Goal: Task Accomplishment & Management: Use online tool/utility

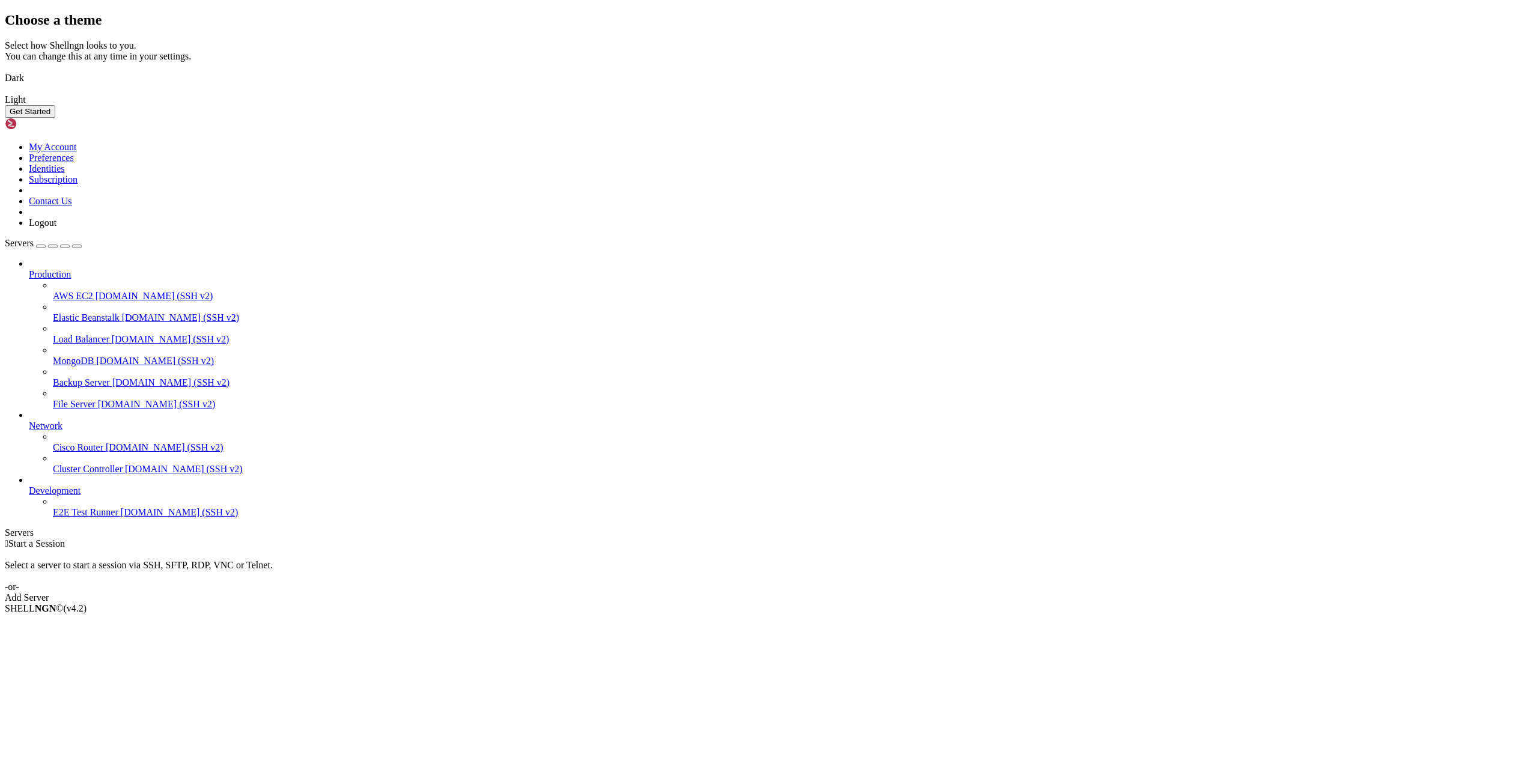
click at [5, 71] on img at bounding box center [5, 71] width 0 height 0
click at [55, 117] on button "Get Started" at bounding box center [30, 112] width 50 height 13
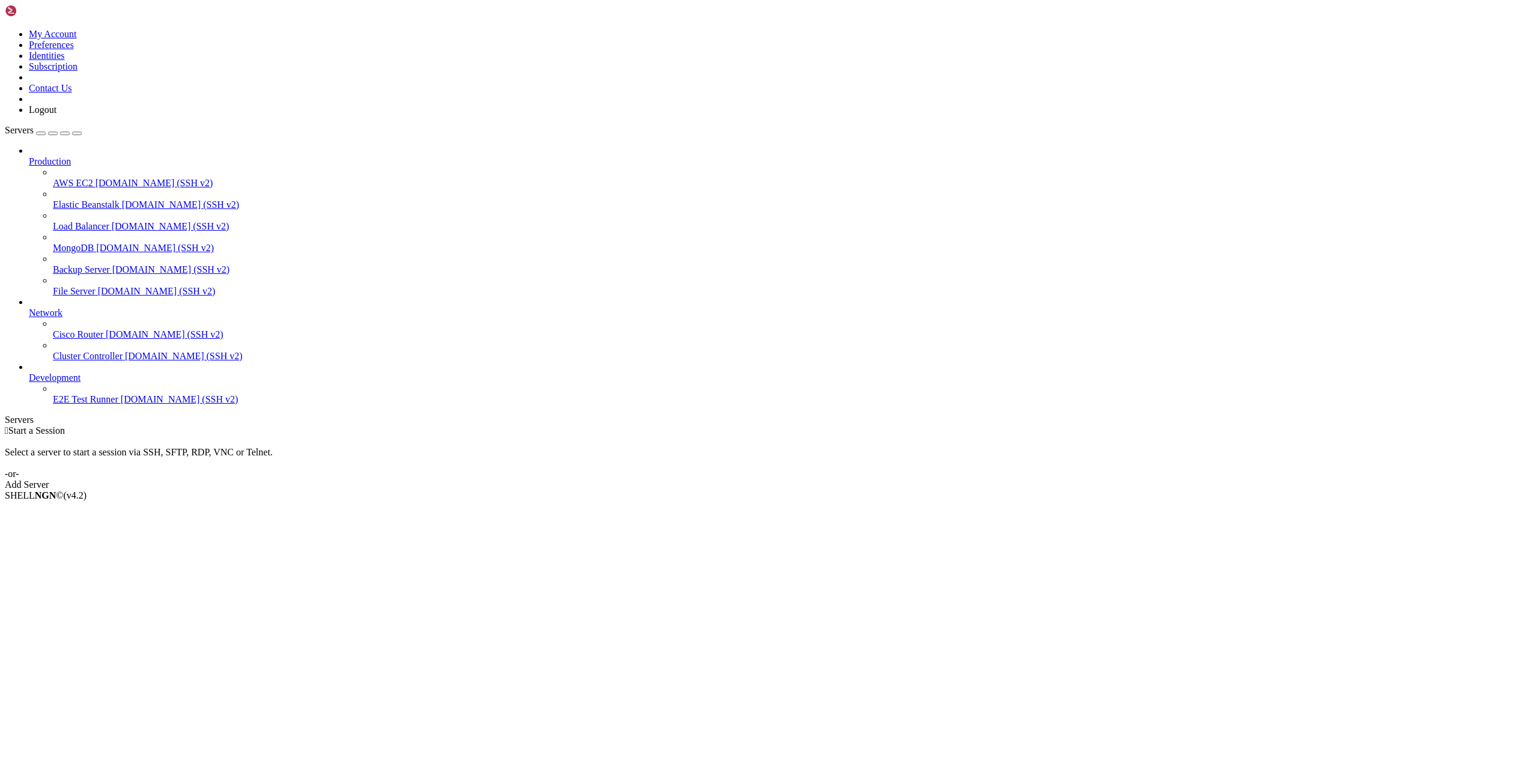
click at [830, 479] on div "Add Server" at bounding box center [769, 484] width 1528 height 11
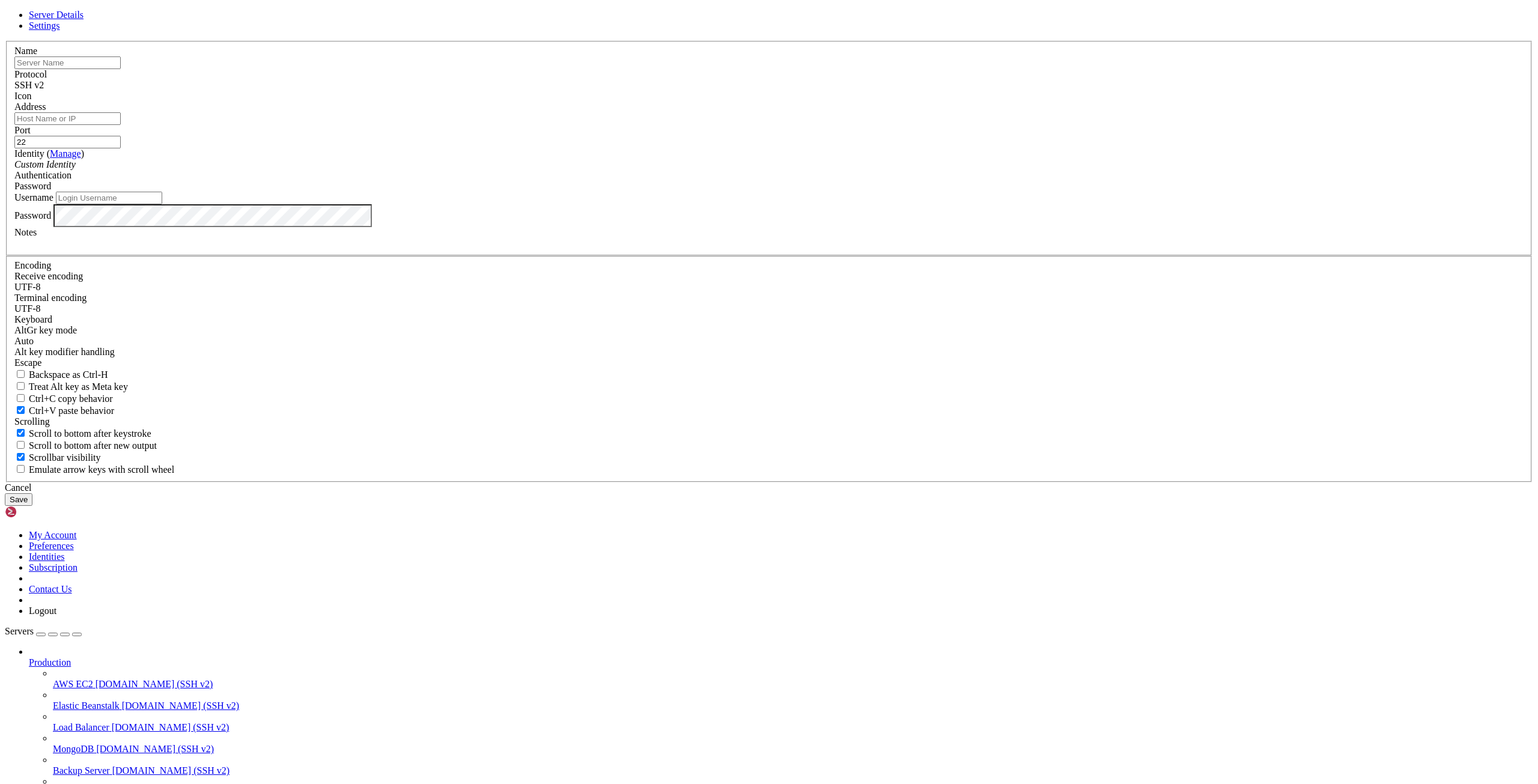
click at [60, 31] on link "Settings" at bounding box center [44, 25] width 31 height 10
click at [5, 41] on icon at bounding box center [5, 41] width 0 height 0
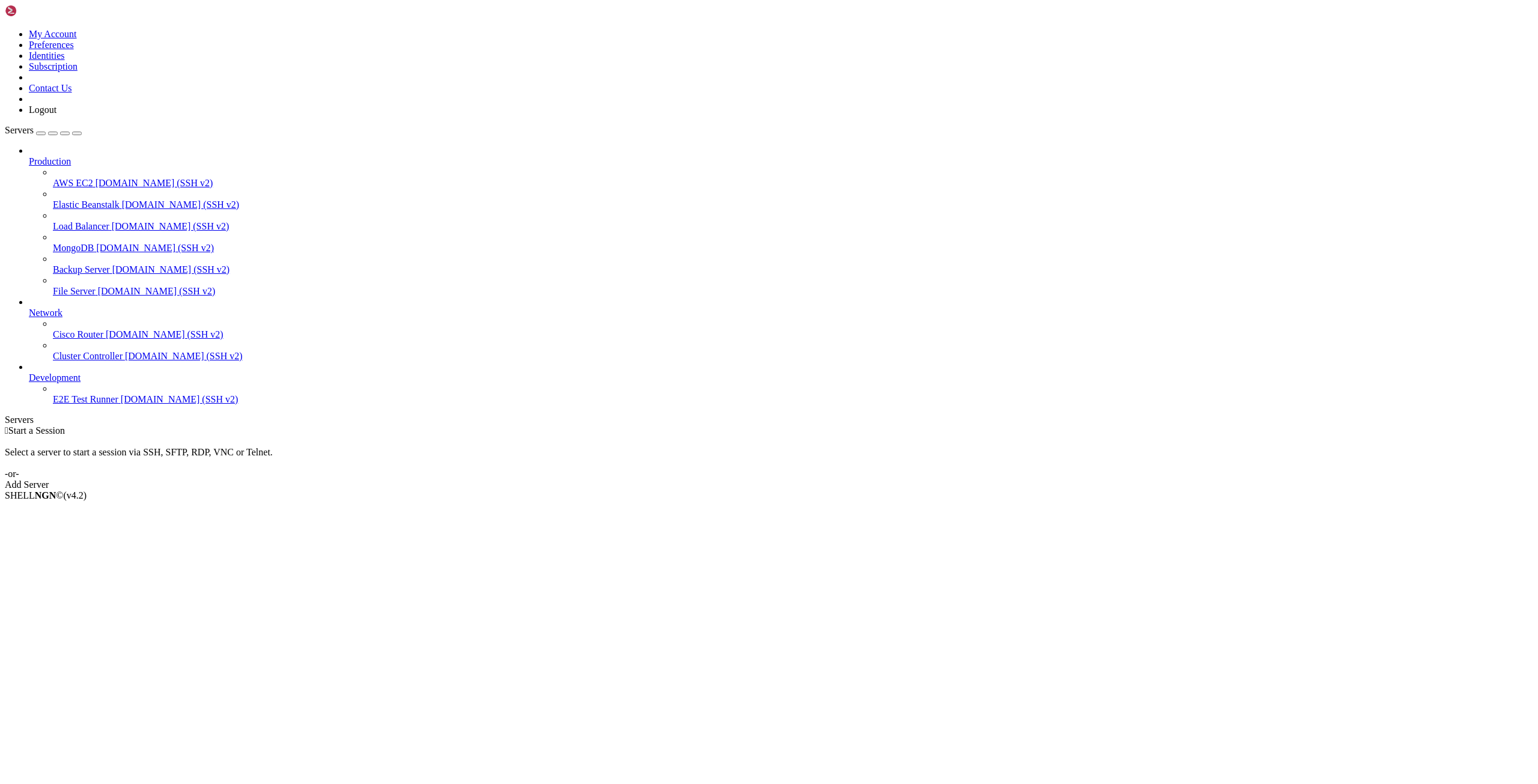
click at [5, 29] on icon at bounding box center [5, 29] width 0 height 0
click at [81, 383] on span "Development" at bounding box center [55, 378] width 52 height 10
click at [29, 308] on icon at bounding box center [29, 308] width 0 height 0
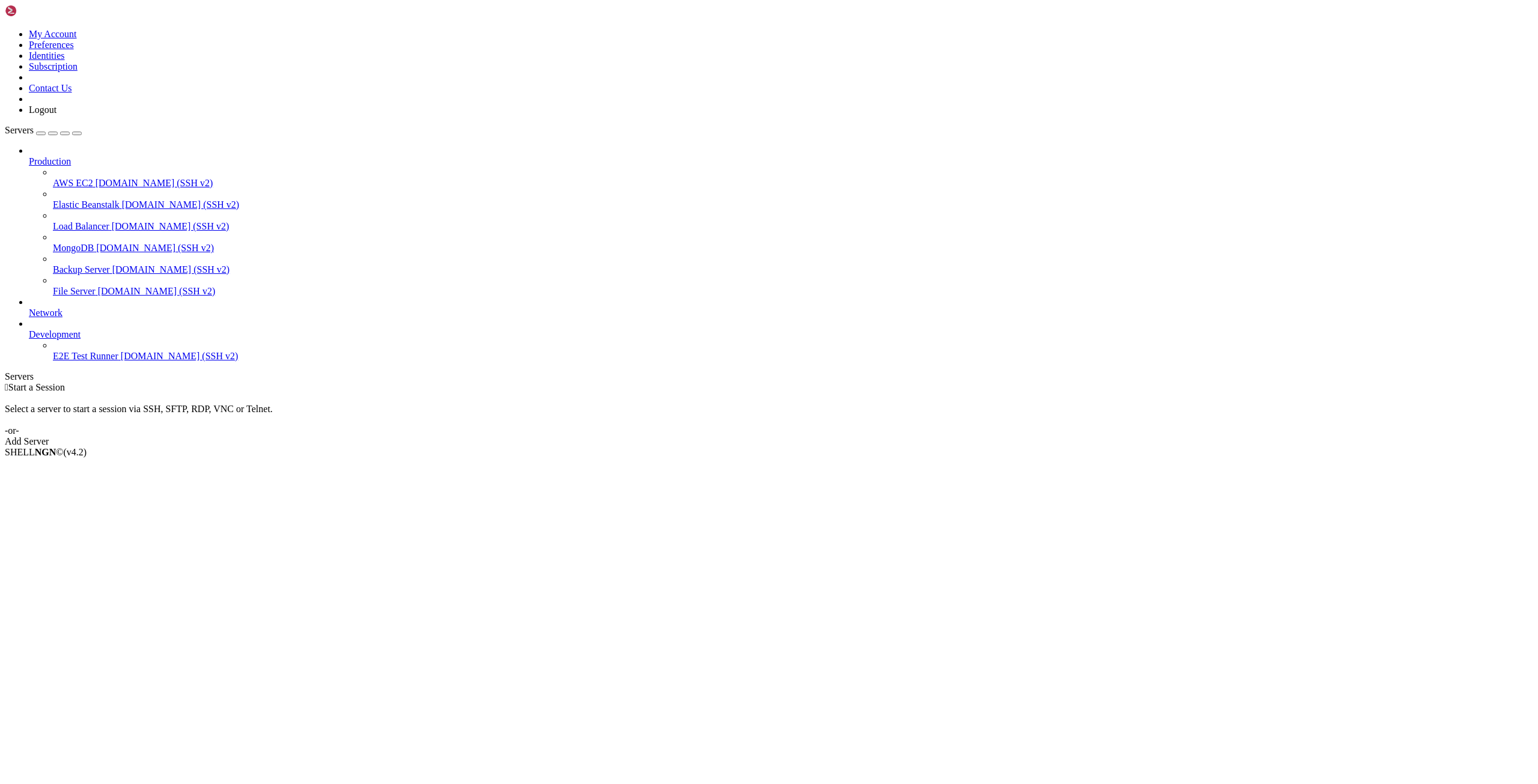
click at [29, 329] on icon at bounding box center [29, 329] width 0 height 0
click at [135, 146] on div at bounding box center [781, 151] width 1504 height 11
click at [29, 156] on icon at bounding box center [29, 156] width 0 height 0
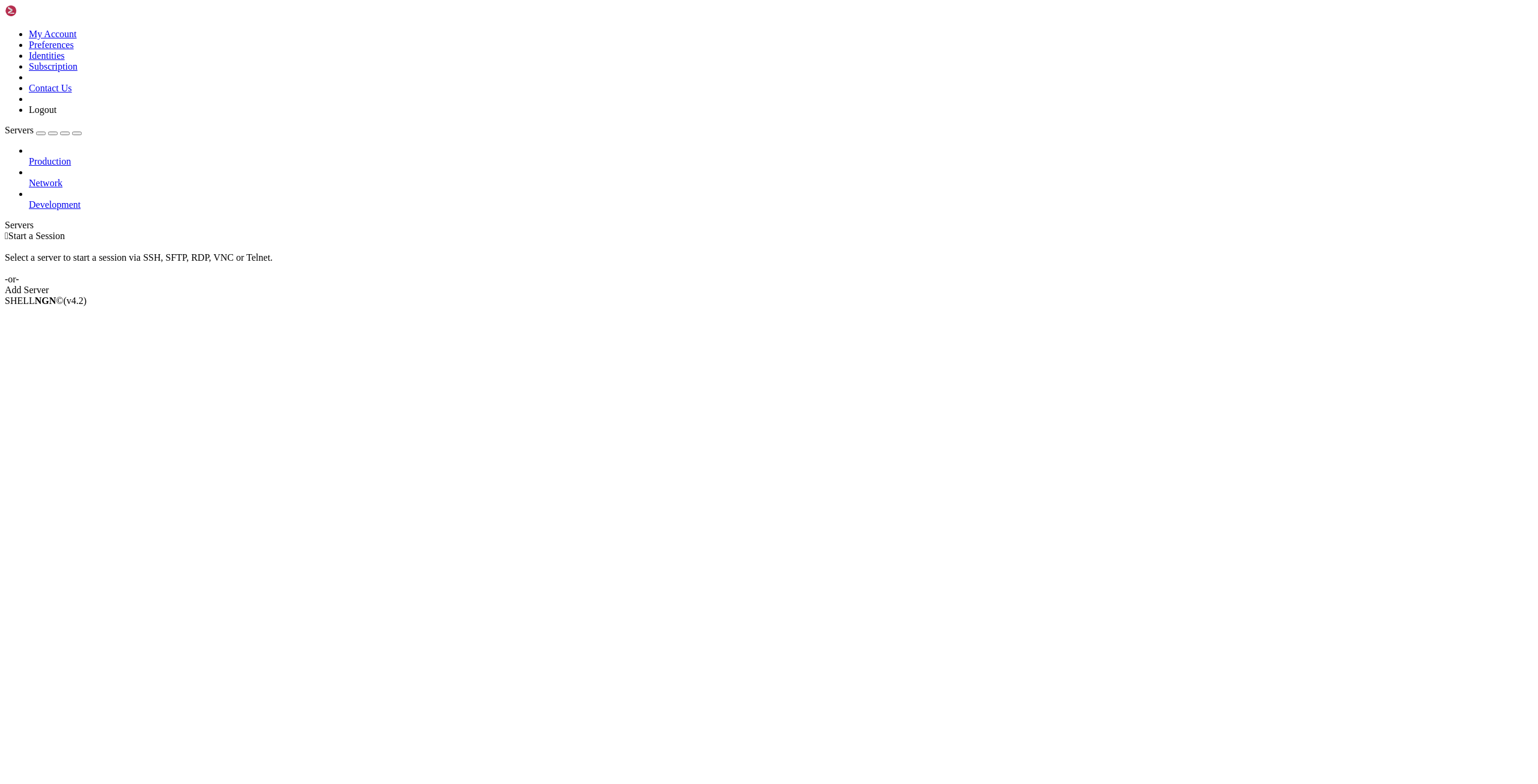
click at [835, 285] on div "Add Server" at bounding box center [769, 290] width 1528 height 11
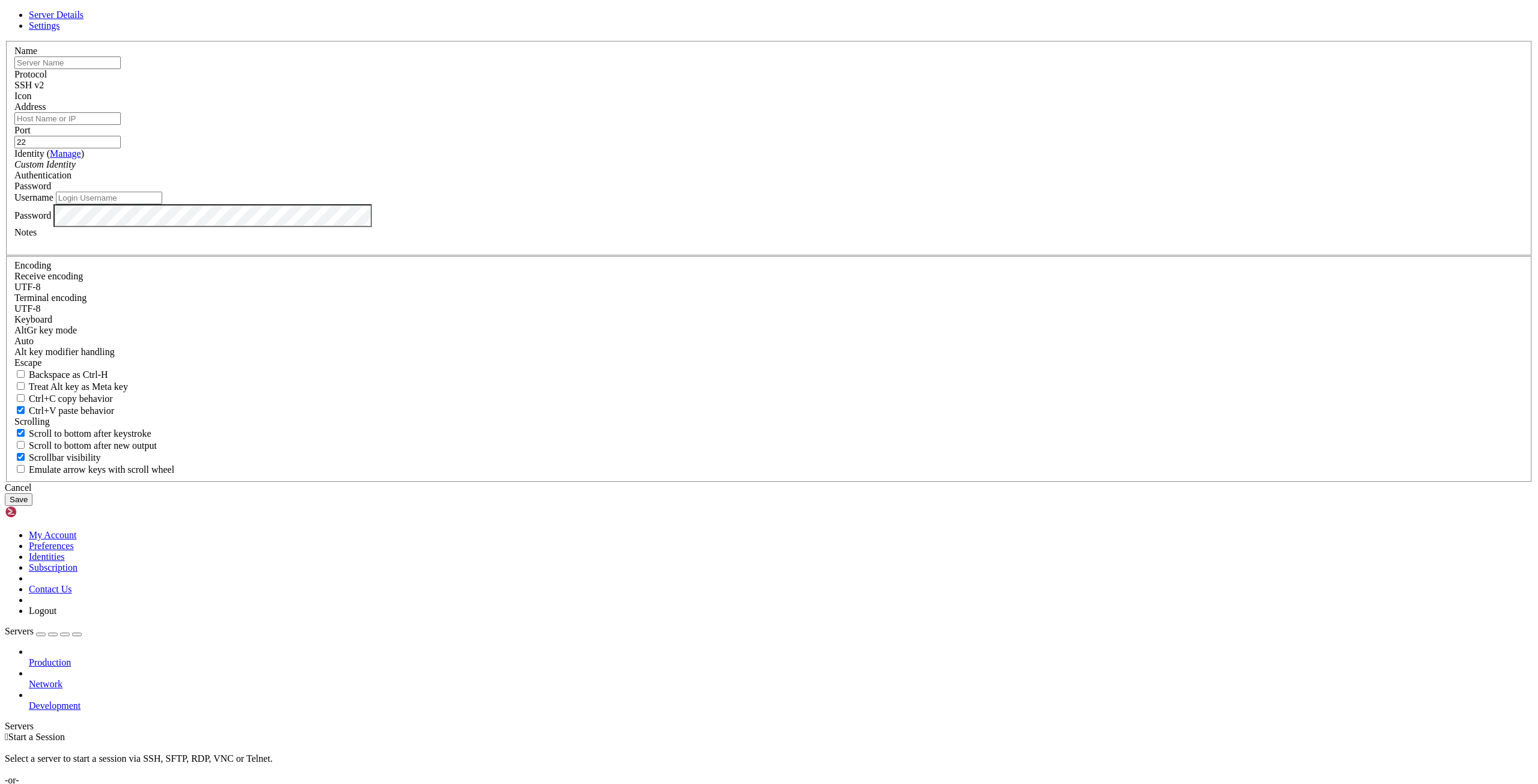
click at [60, 31] on span "Settings" at bounding box center [44, 25] width 31 height 10
click at [84, 20] on span "Server Details" at bounding box center [56, 14] width 55 height 10
click at [60, 31] on span "Settings" at bounding box center [44, 25] width 31 height 10
click at [84, 20] on span "Server Details" at bounding box center [56, 14] width 55 height 10
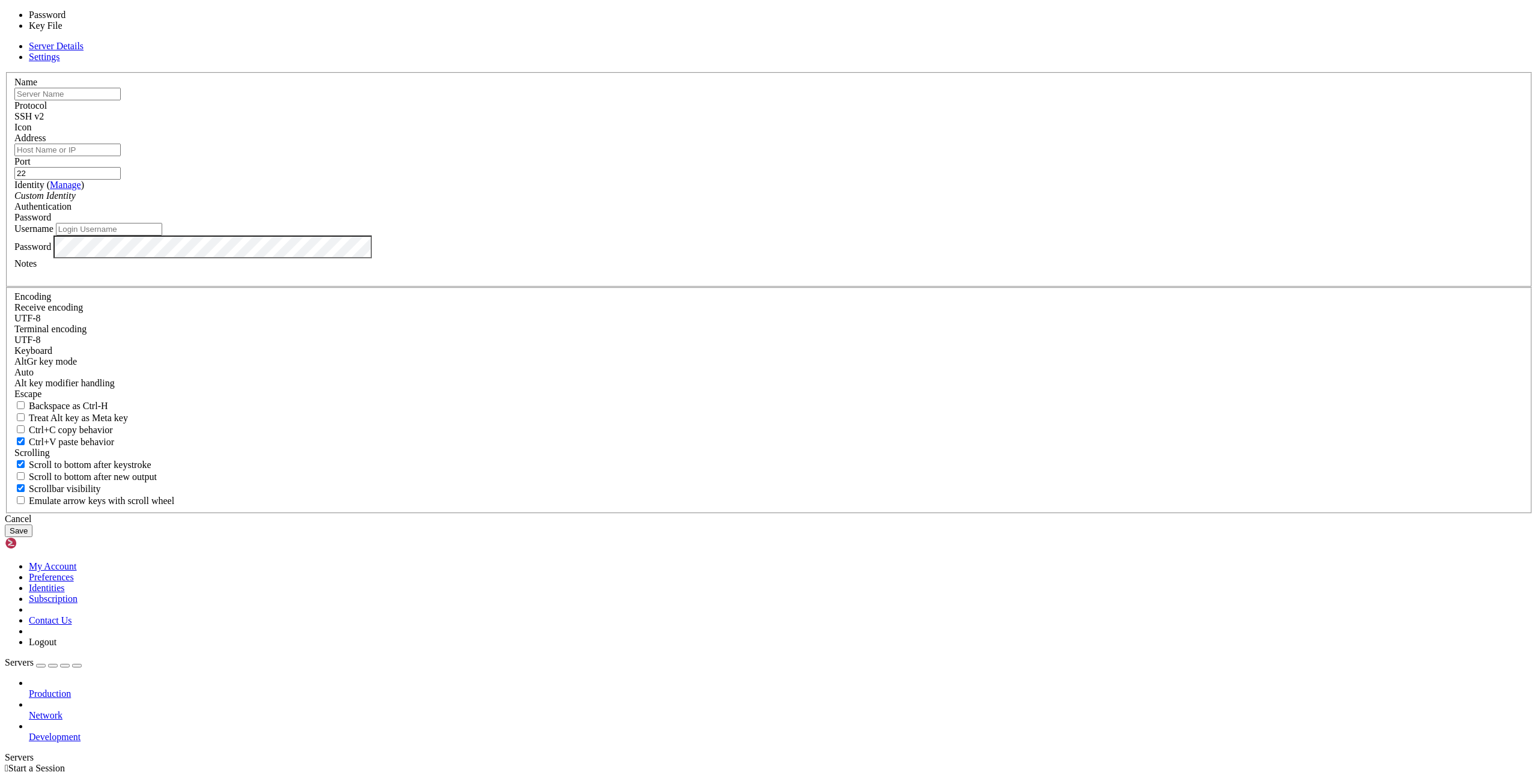
click at [51, 222] on span "Password" at bounding box center [32, 217] width 37 height 10
click at [71, 211] on label "Authentication" at bounding box center [43, 206] width 57 height 10
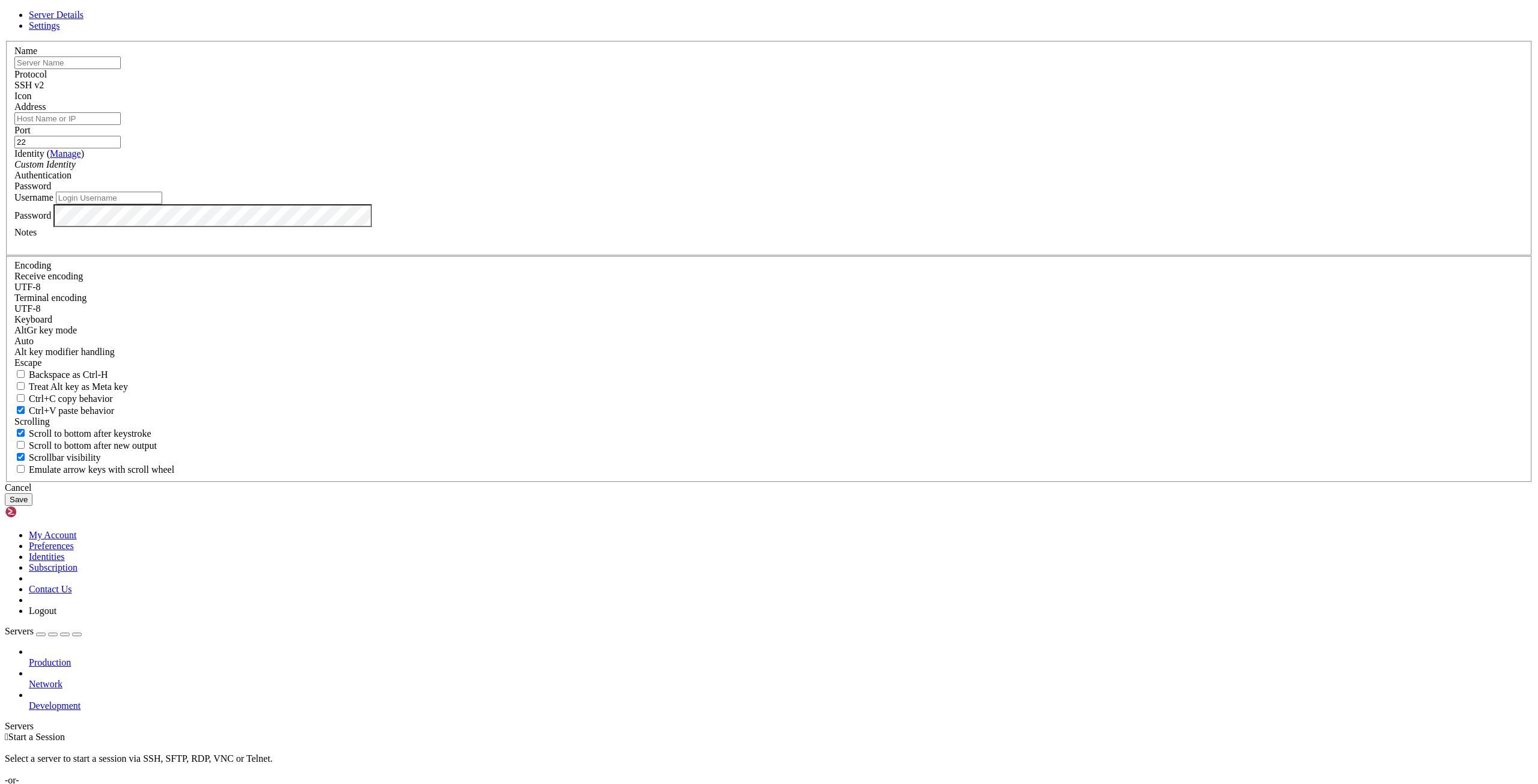
click at [719, 170] on div "Custom Identity" at bounding box center [769, 164] width 1509 height 11
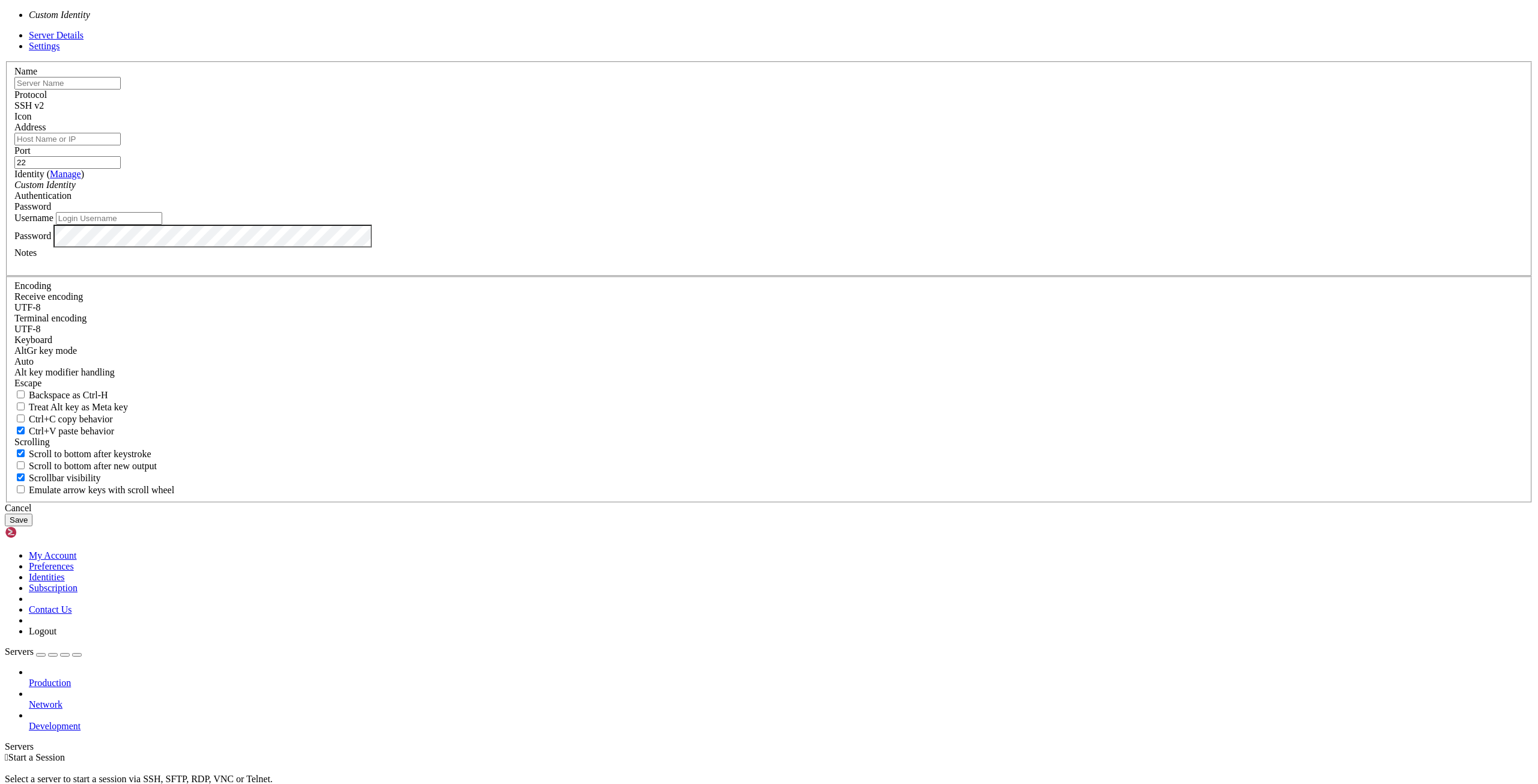
click at [710, 190] on div "Custom Identity" at bounding box center [769, 184] width 1509 height 11
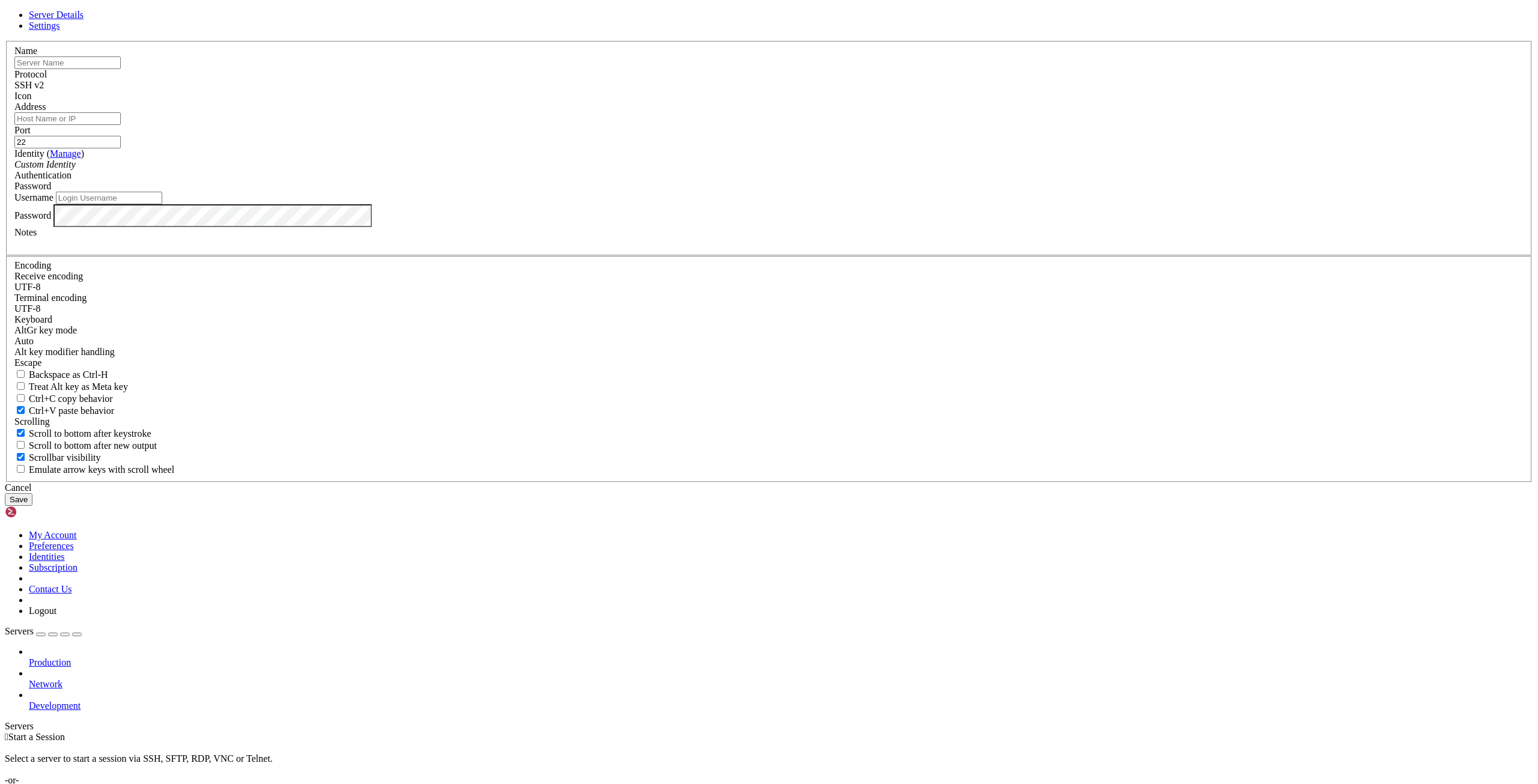
click at [121, 125] on input "Address" at bounding box center [68, 119] width 107 height 13
click at [45, 112] on label "Address" at bounding box center [30, 107] width 31 height 10
click at [121, 125] on input "Address" at bounding box center [68, 119] width 107 height 13
drag, startPoint x: 608, startPoint y: 262, endPoint x: 832, endPoint y: 502, distance: 328.3
click at [832, 482] on div "Name Protocol SSH v2 Icon Address Port 22 ( Manage )" at bounding box center [769, 262] width 1528 height 442
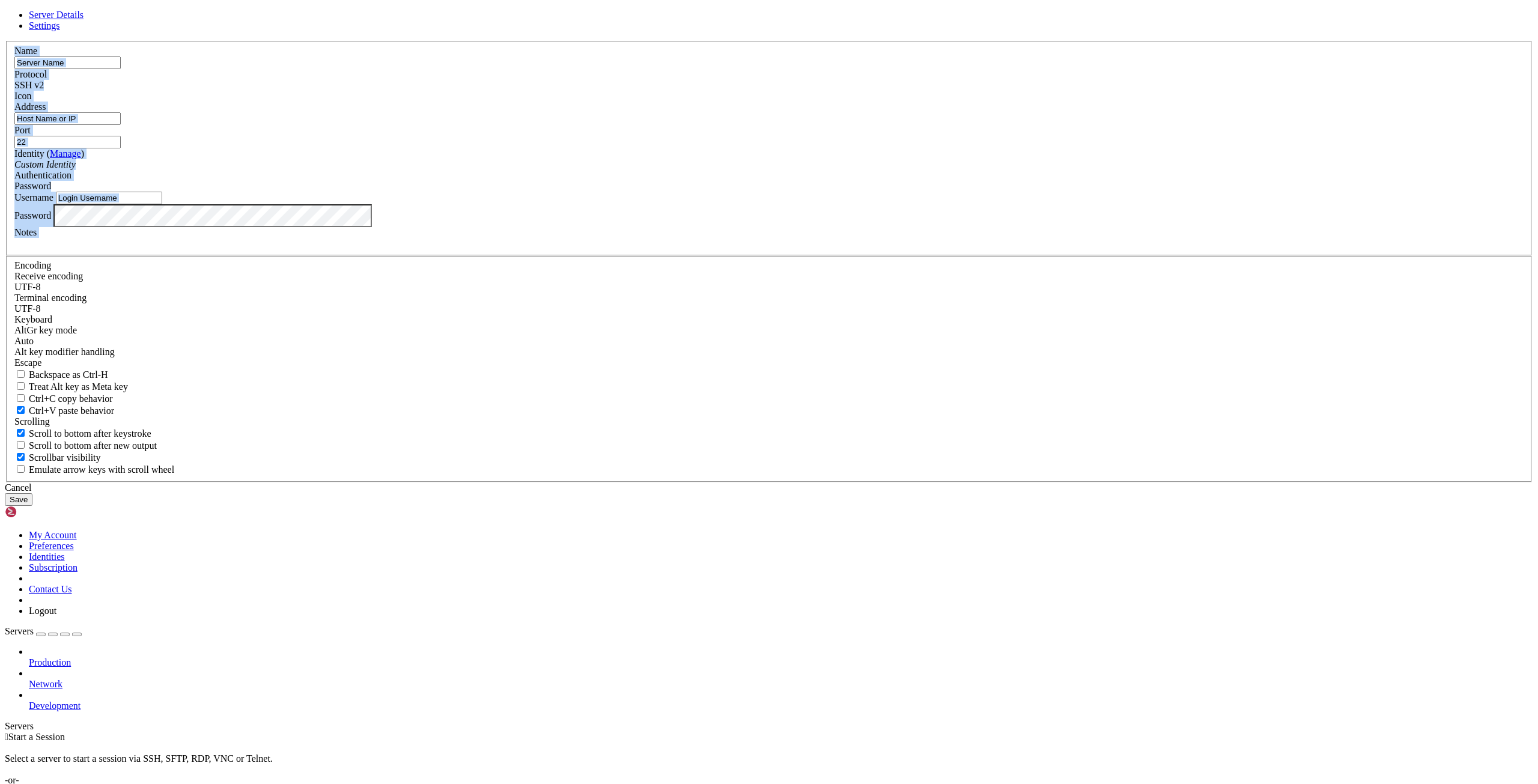
copy fieldset "Name Protocol SSH v2 Icon Address Port Identity ( Manage ) Custom Identity Auth…"
click at [121, 69] on input "text" at bounding box center [68, 63] width 107 height 13
drag, startPoint x: 750, startPoint y: 290, endPoint x: 676, endPoint y: 287, distance: 74.1
click at [121, 69] on input "Discord bot server Dakidakq" at bounding box center [68, 63] width 107 height 13
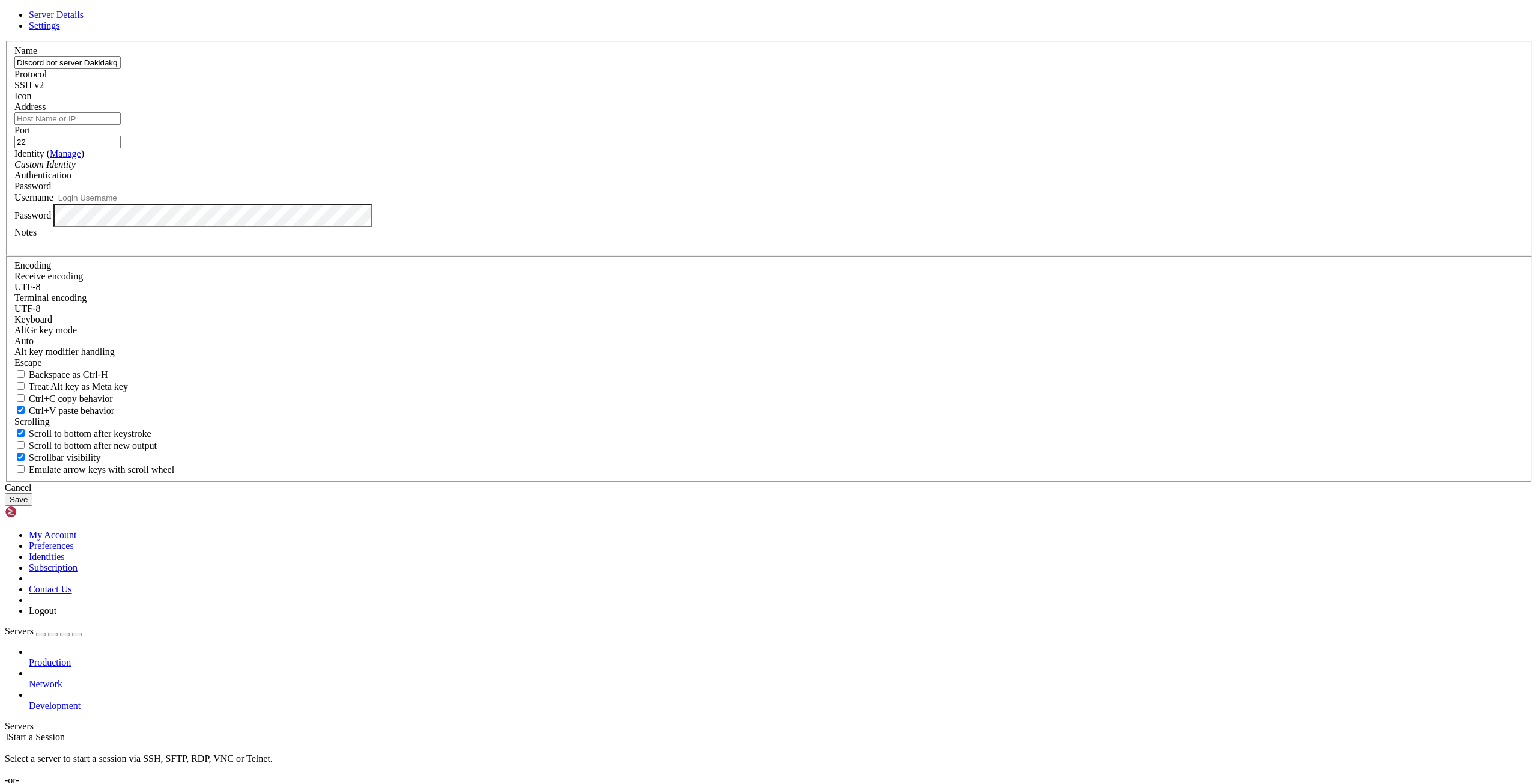
type input "Discord bot server Dakidakq"
click at [121, 125] on input "Address" at bounding box center [68, 119] width 107 height 13
click at [45, 112] on label "Address" at bounding box center [30, 107] width 31 height 10
click at [121, 125] on input "Address" at bounding box center [68, 119] width 107 height 13
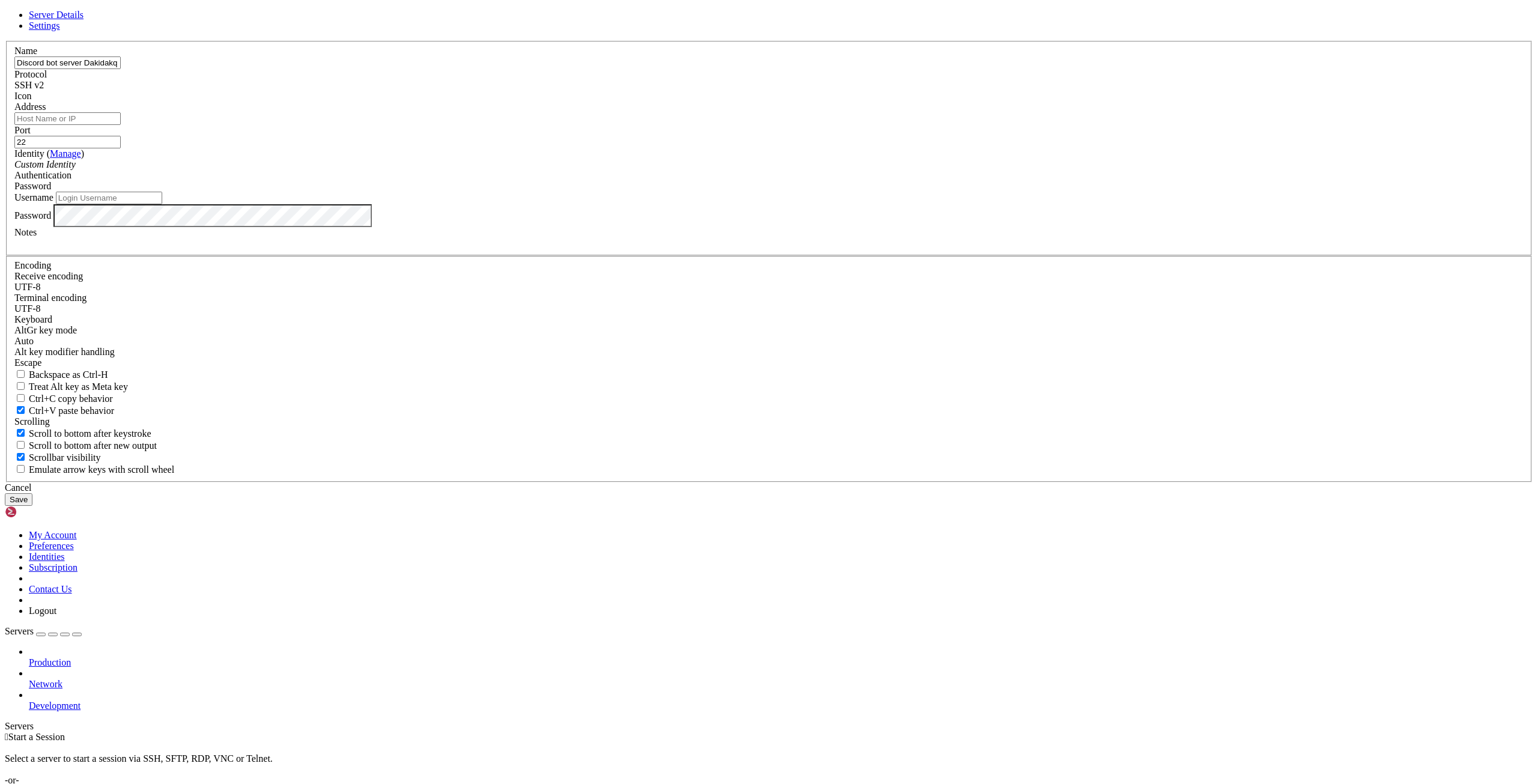
click at [84, 159] on label "Identity ( Manage )" at bounding box center [49, 153] width 70 height 10
click at [843, 91] on div "SSH v2" at bounding box center [769, 85] width 1509 height 11
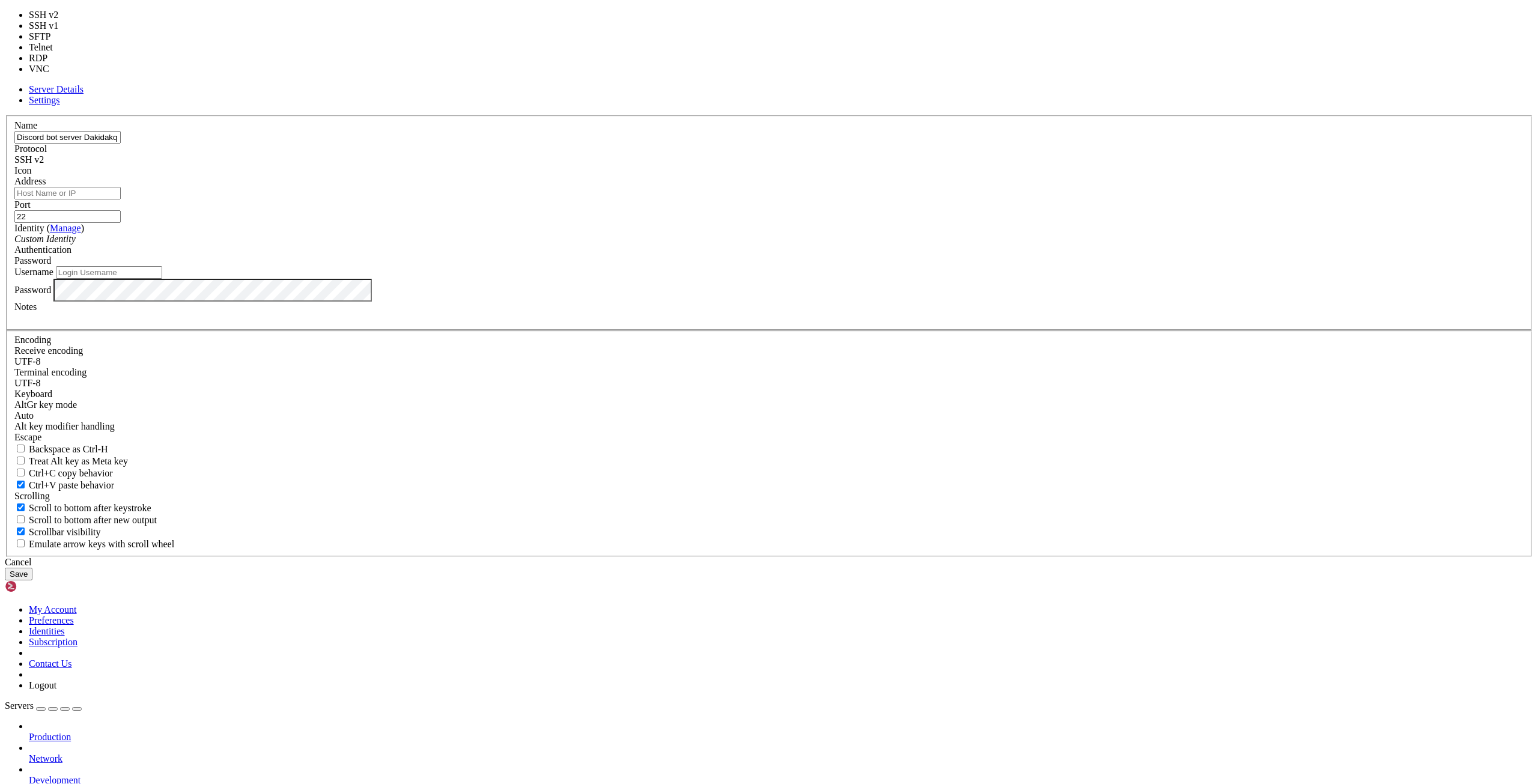
click at [47, 153] on label "Protocol" at bounding box center [30, 148] width 32 height 10
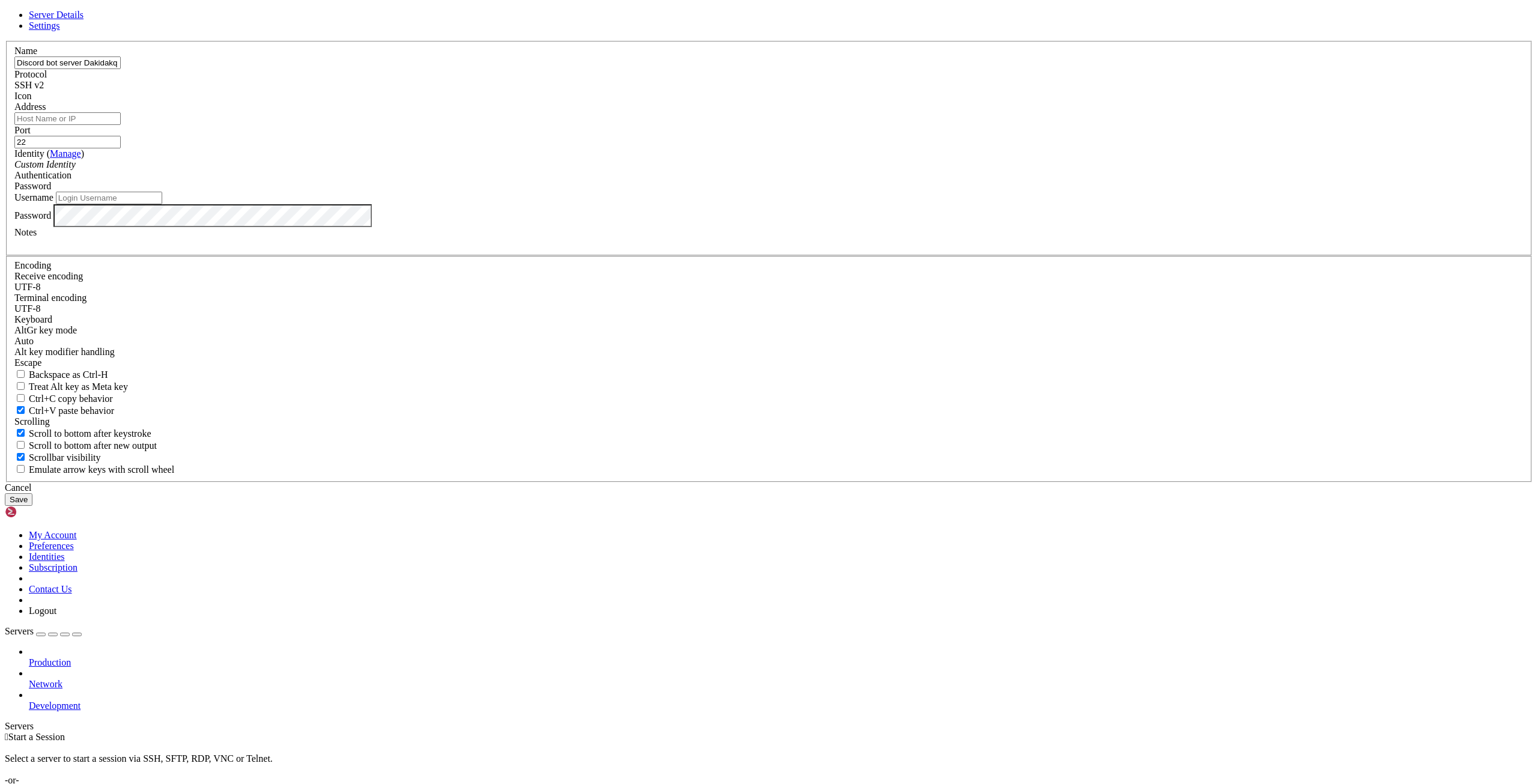
click at [121, 125] on input "Address" at bounding box center [68, 119] width 107 height 13
click at [45, 112] on label "Address" at bounding box center [30, 107] width 31 height 10
click at [121, 125] on input "Address" at bounding box center [68, 119] width 107 height 13
paste input "[TECHNICAL_ID]"
type input "[TECHNICAL_ID]"
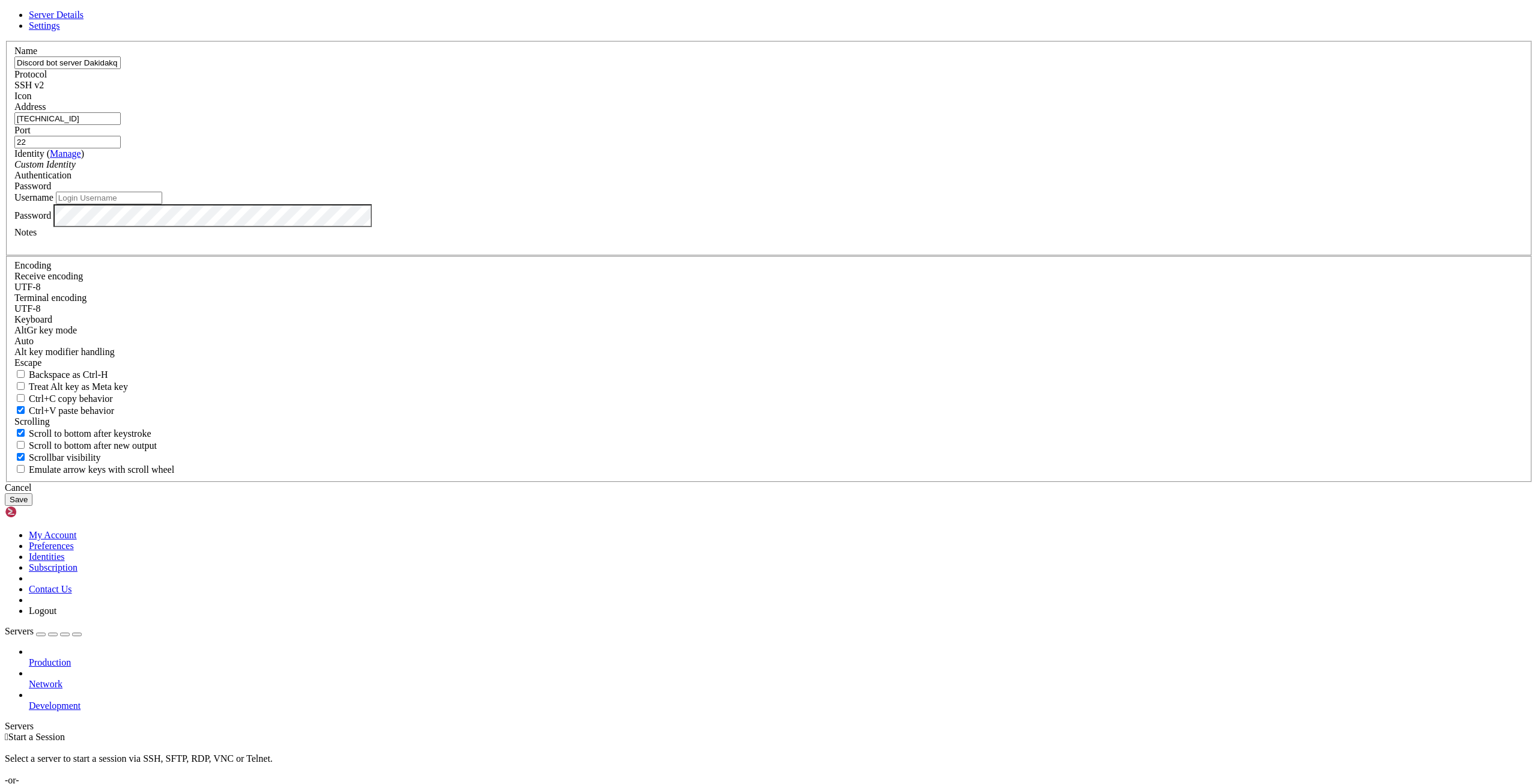
click at [45, 112] on label "Address" at bounding box center [30, 107] width 31 height 10
click at [121, 125] on input "[TECHNICAL_ID]" at bounding box center [68, 119] width 107 height 13
click at [692, 69] on div "Name Discord bot server Dakidakq" at bounding box center [769, 57] width 1509 height 24
click at [696, 170] on div "Custom Identity" at bounding box center [769, 164] width 1509 height 11
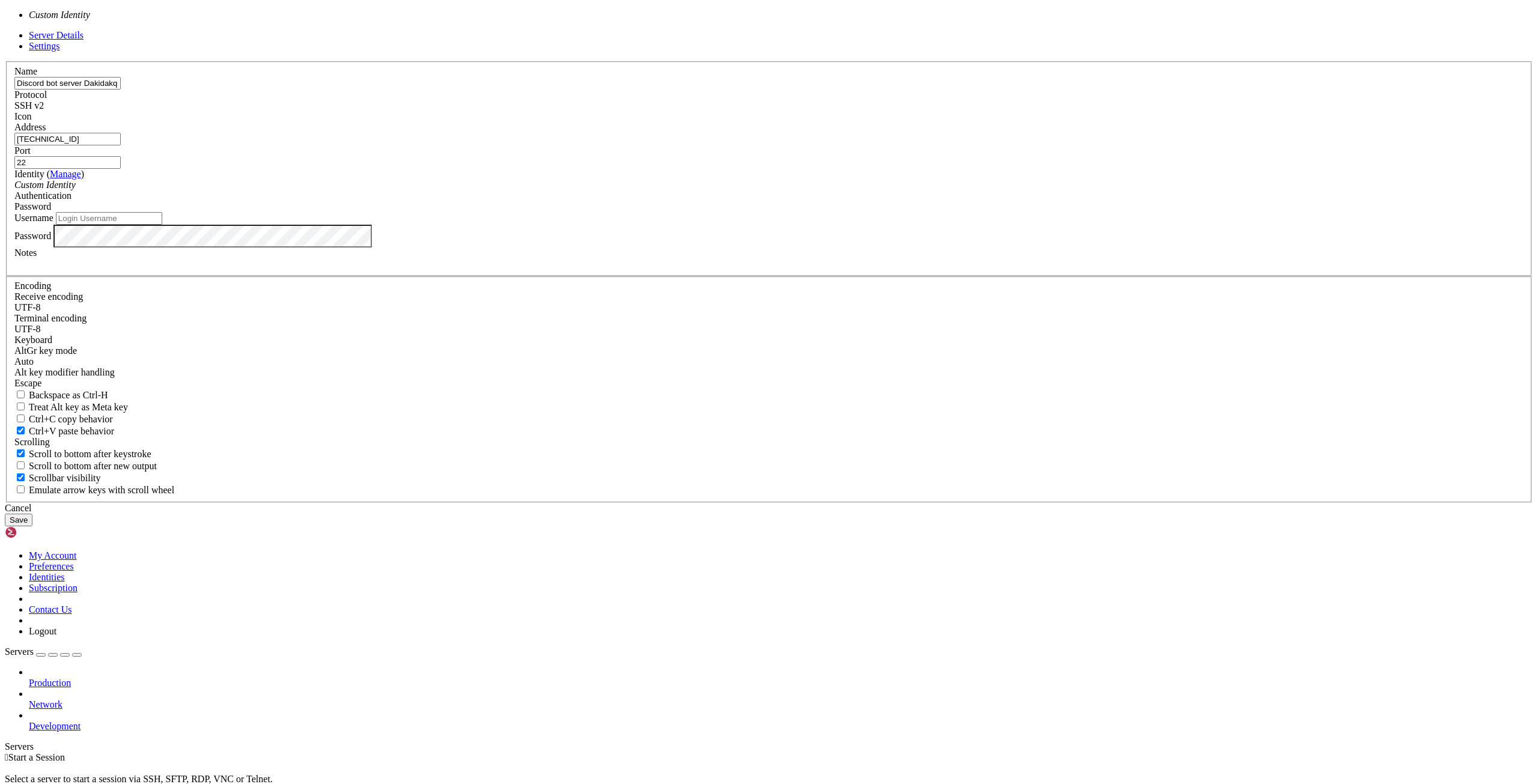
click at [696, 190] on div "Custom Identity" at bounding box center [769, 184] width 1509 height 11
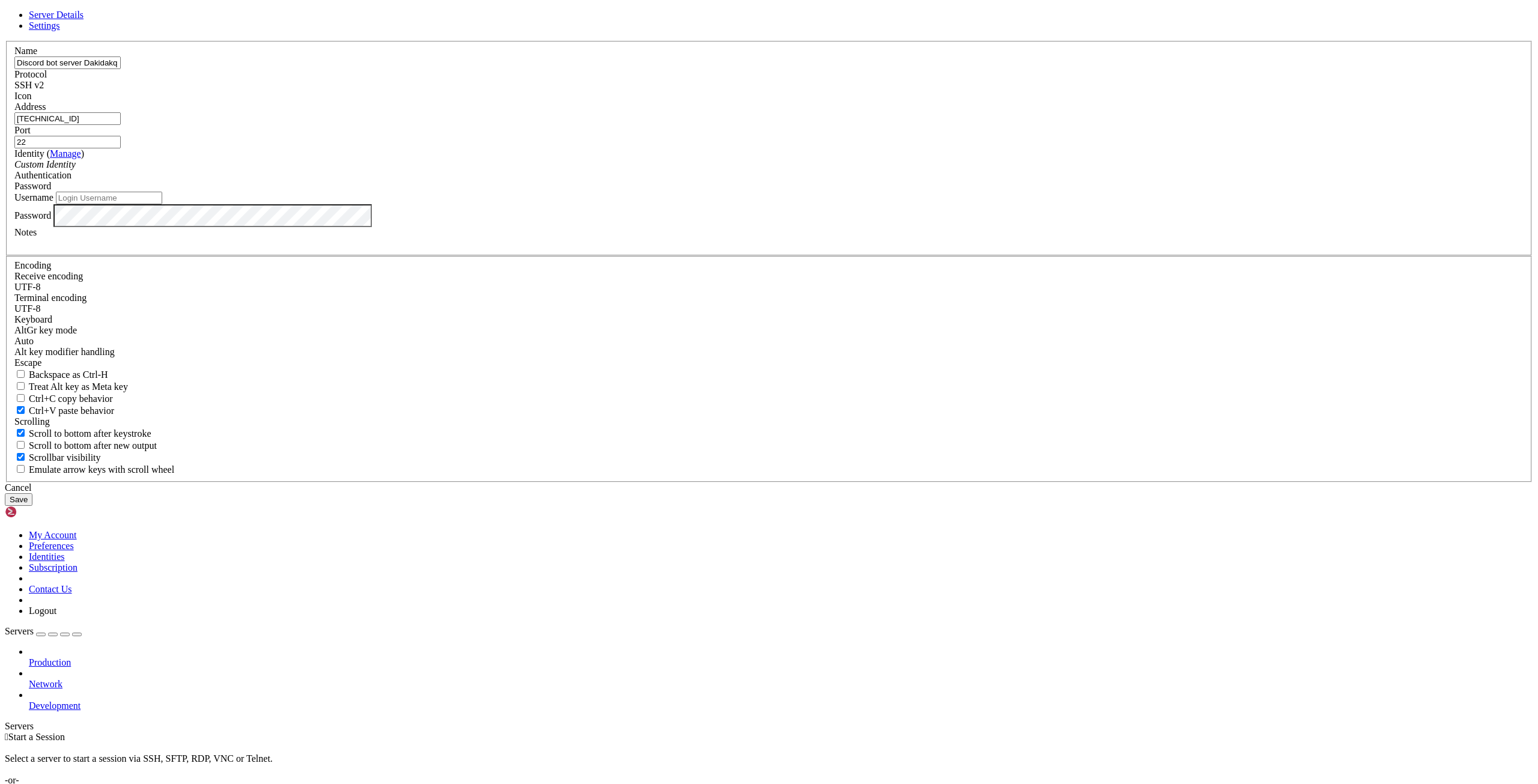
click at [660, 170] on div "Custom Identity" at bounding box center [769, 164] width 1509 height 11
click at [81, 159] on link "Manage" at bounding box center [65, 153] width 31 height 10
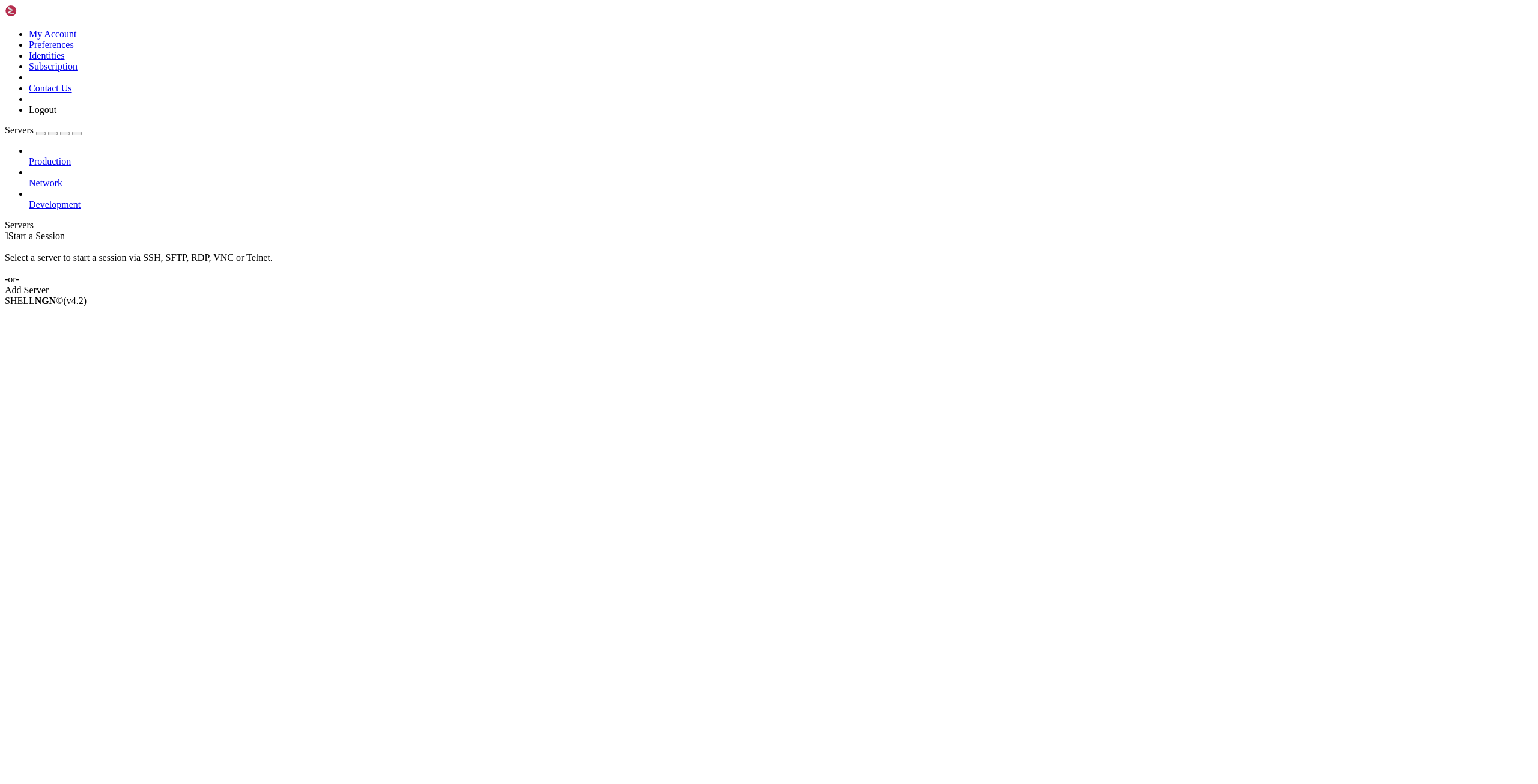
click at [853, 285] on div "Add Server" at bounding box center [769, 290] width 1528 height 11
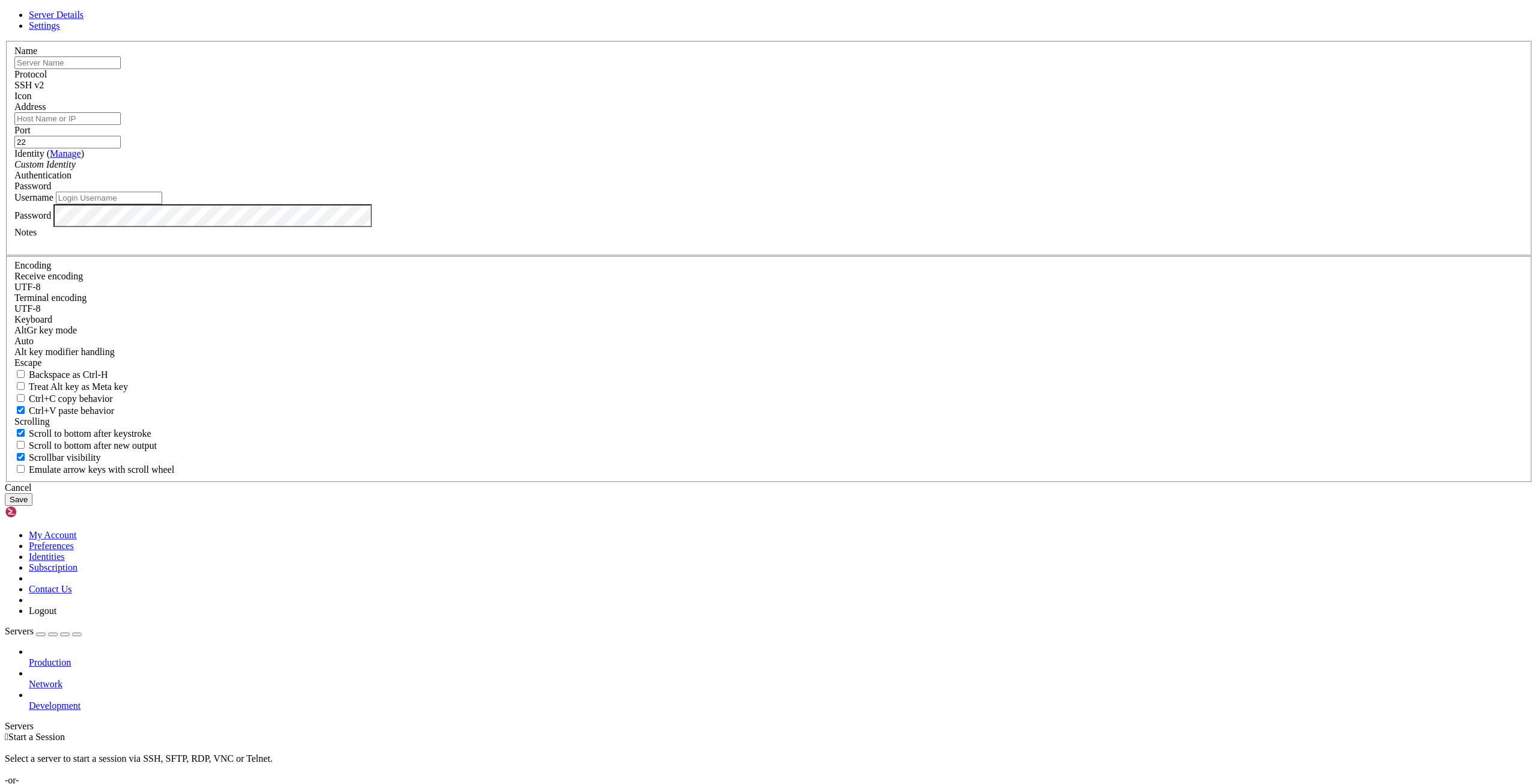
click at [121, 69] on input "text" at bounding box center [68, 63] width 107 height 13
type input "N"
type input "Dakidakq`s bot"
click at [803, 91] on div "Protocol SSH v2" at bounding box center [769, 80] width 1509 height 22
click at [14, 102] on span at bounding box center [14, 102] width 0 height 0
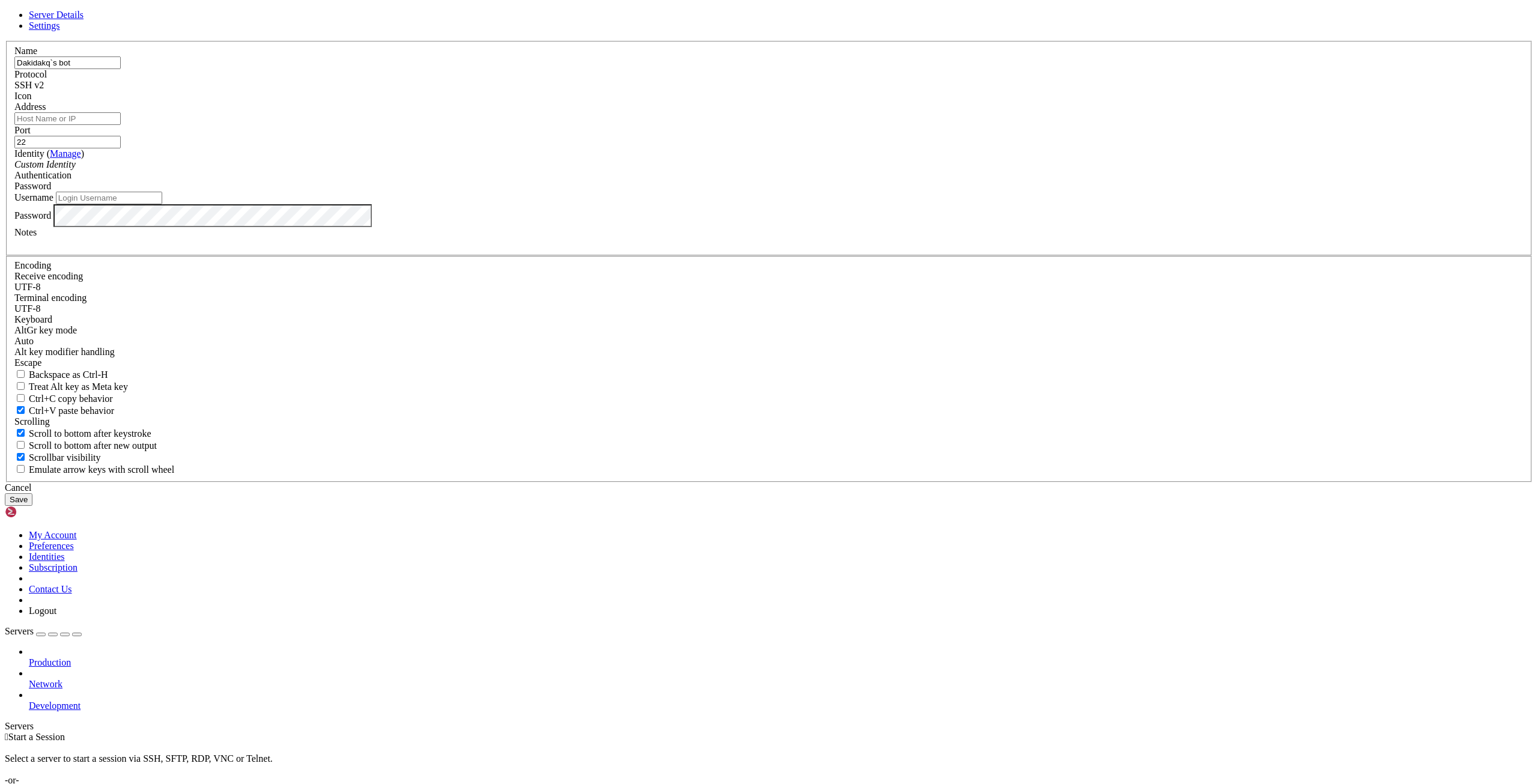
click at [904, 102] on div "Icon" at bounding box center [769, 96] width 1509 height 11
click at [121, 125] on input "Address" at bounding box center [68, 119] width 107 height 13
paste input "[TECHNICAL_ID]"
type input "[TECHNICAL_ID]"
click at [691, 125] on div "Address [TECHNICAL_ID]" at bounding box center [769, 113] width 1509 height 24
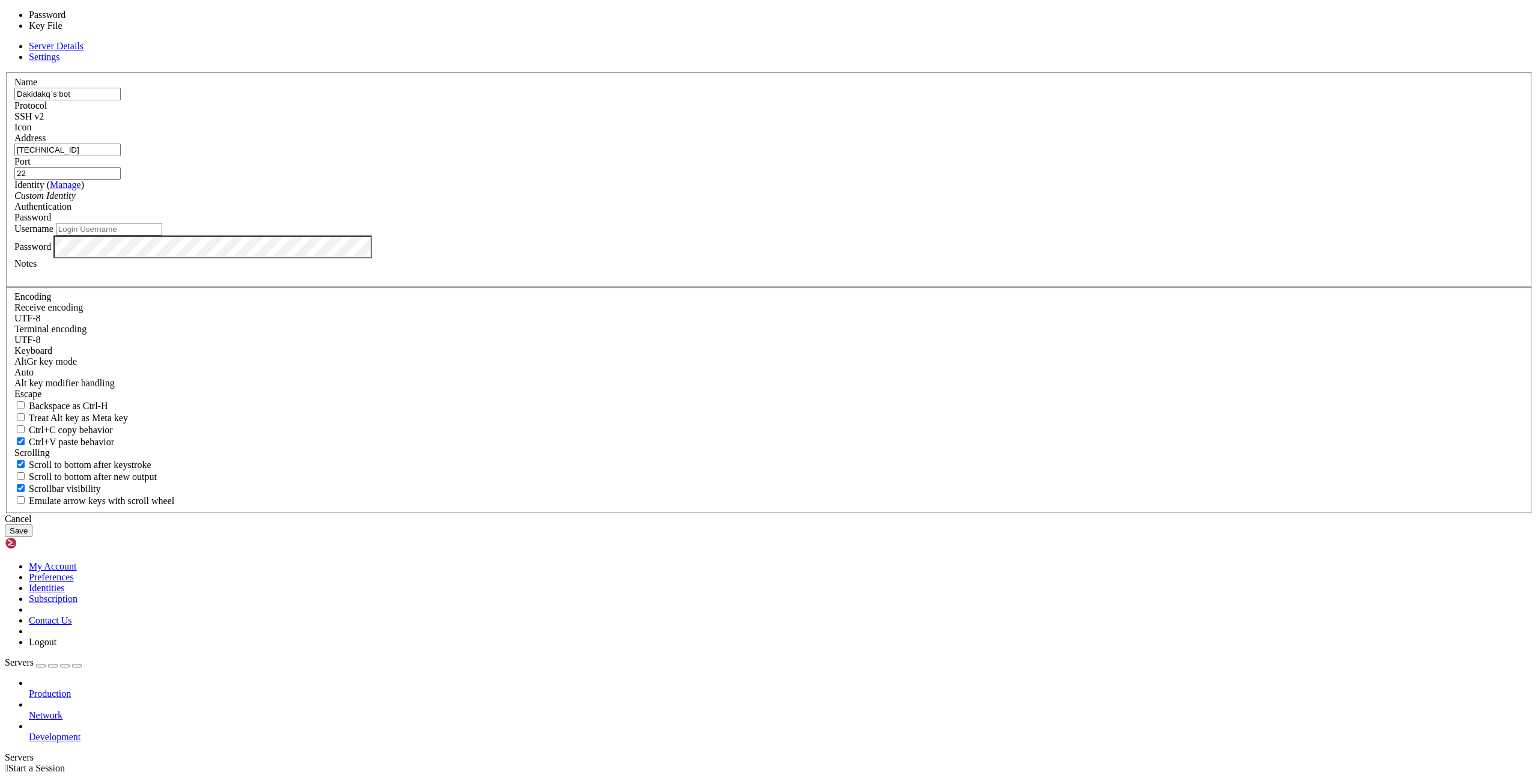
click at [864, 223] on div "Password" at bounding box center [769, 217] width 1509 height 11
click at [862, 223] on div "Password" at bounding box center [769, 217] width 1509 height 11
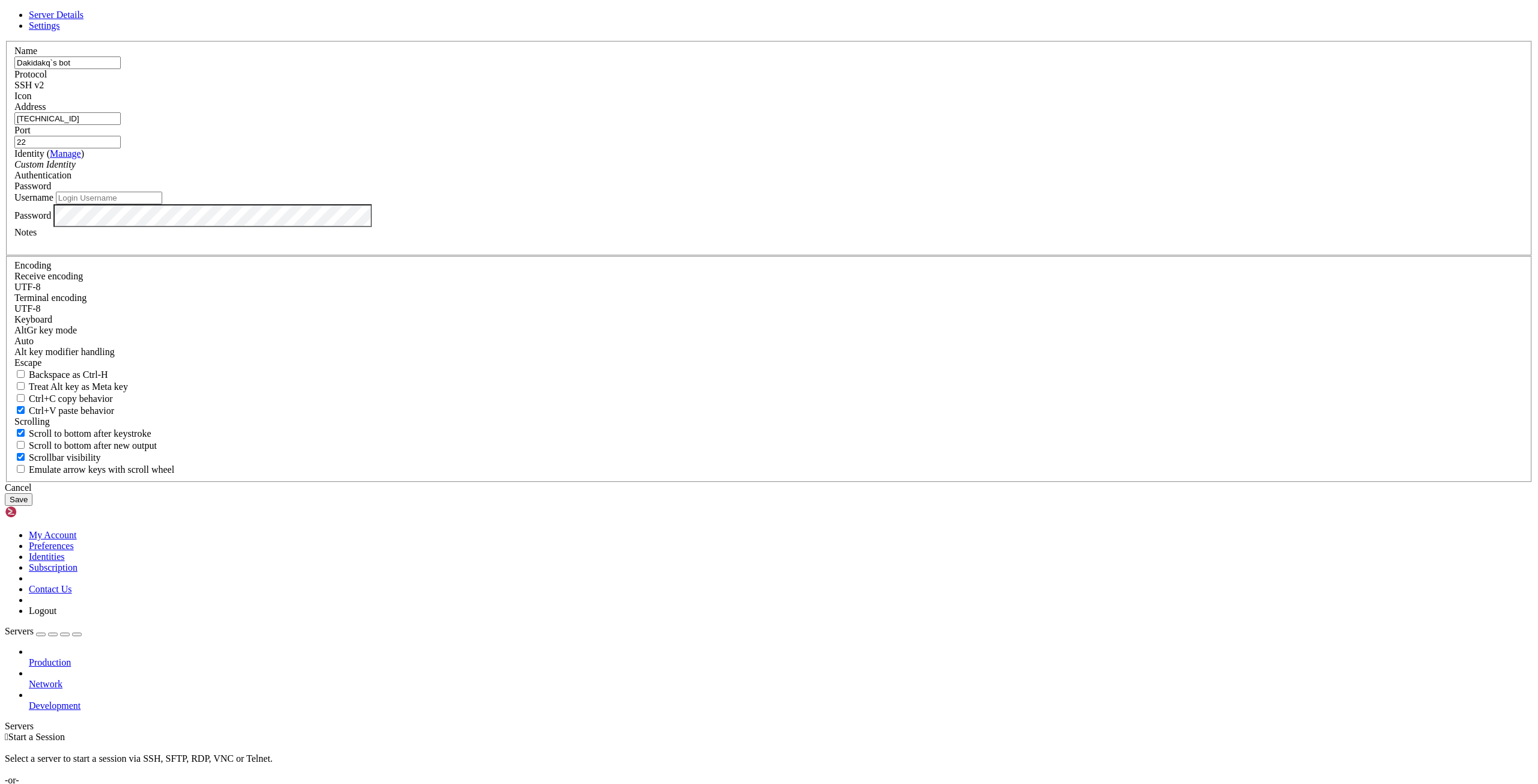
click at [53, 202] on label "Username" at bounding box center [34, 197] width 39 height 10
click at [162, 204] on input "Username" at bounding box center [110, 198] width 107 height 13
click at [53, 202] on label "Username" at bounding box center [34, 197] width 39 height 10
click at [162, 204] on input "Username" at bounding box center [110, 198] width 107 height 13
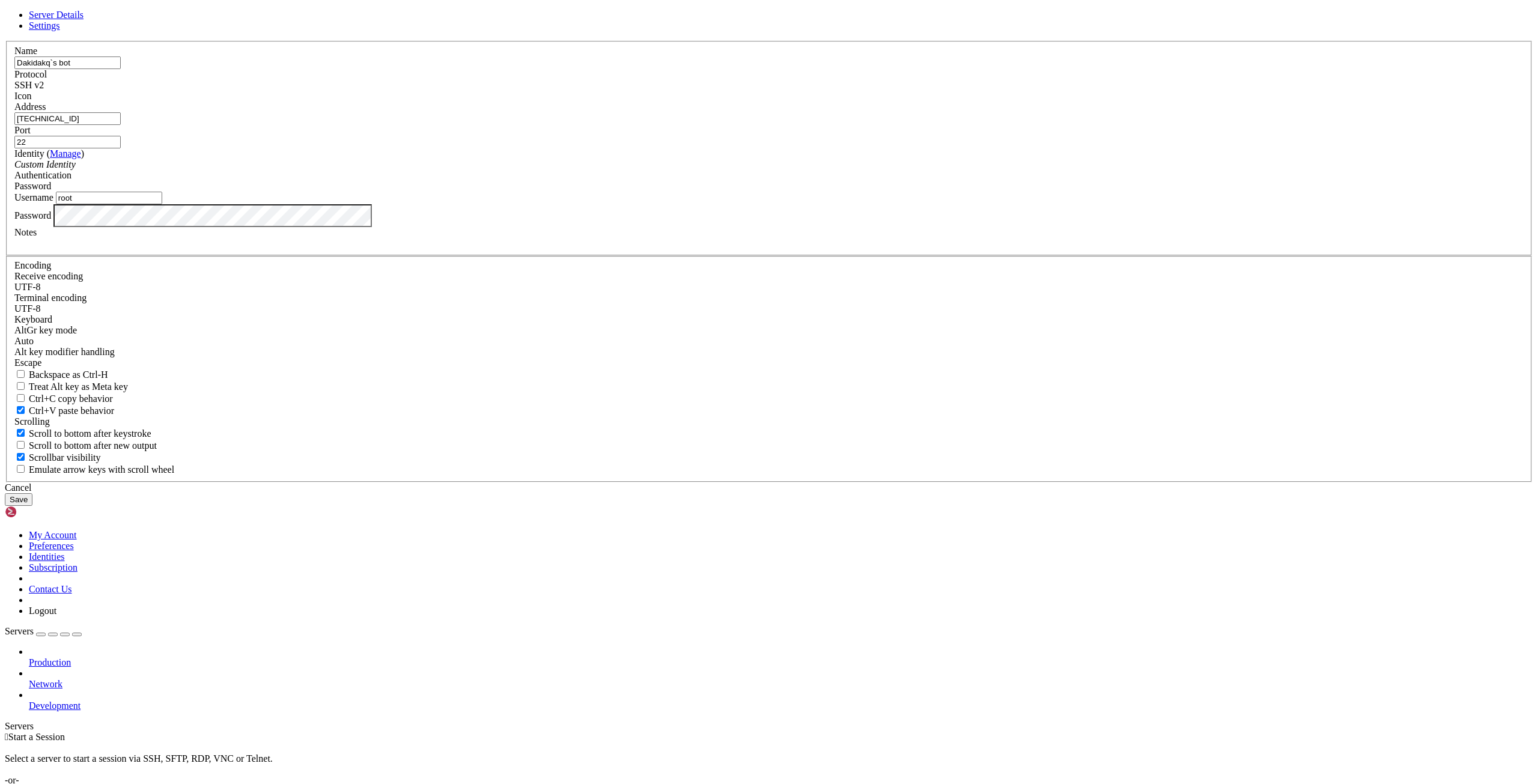
type input "root"
click at [646, 204] on div "Username root" at bounding box center [769, 198] width 1509 height 13
click at [37, 237] on label "Notes" at bounding box center [25, 232] width 22 height 10
click at [633, 249] on div at bounding box center [769, 243] width 1509 height 11
click at [701, 227] on div "Password" at bounding box center [769, 215] width 1509 height 23
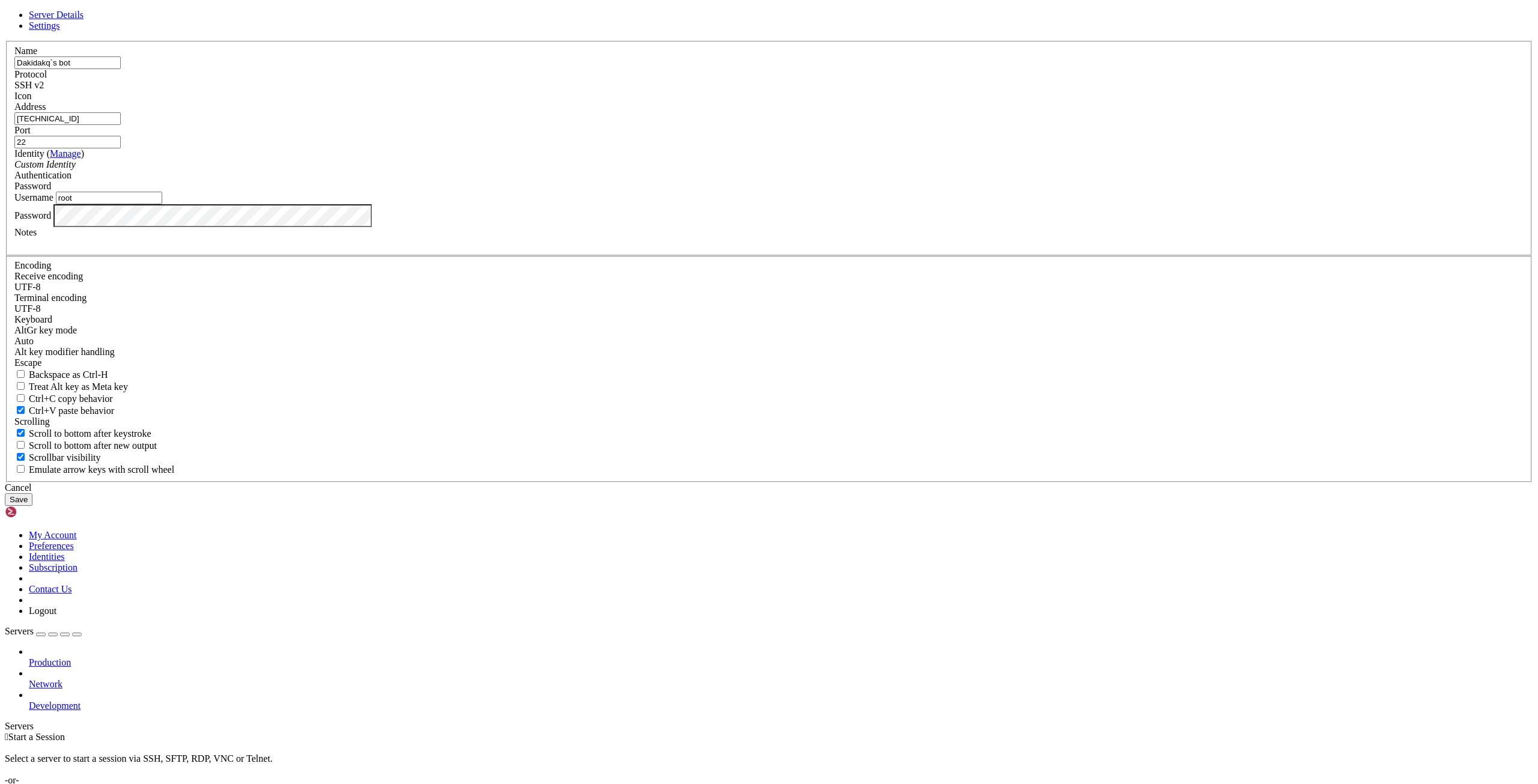
click at [51, 220] on label "Password" at bounding box center [32, 215] width 37 height 10
click at [32, 506] on button "Save" at bounding box center [19, 499] width 27 height 13
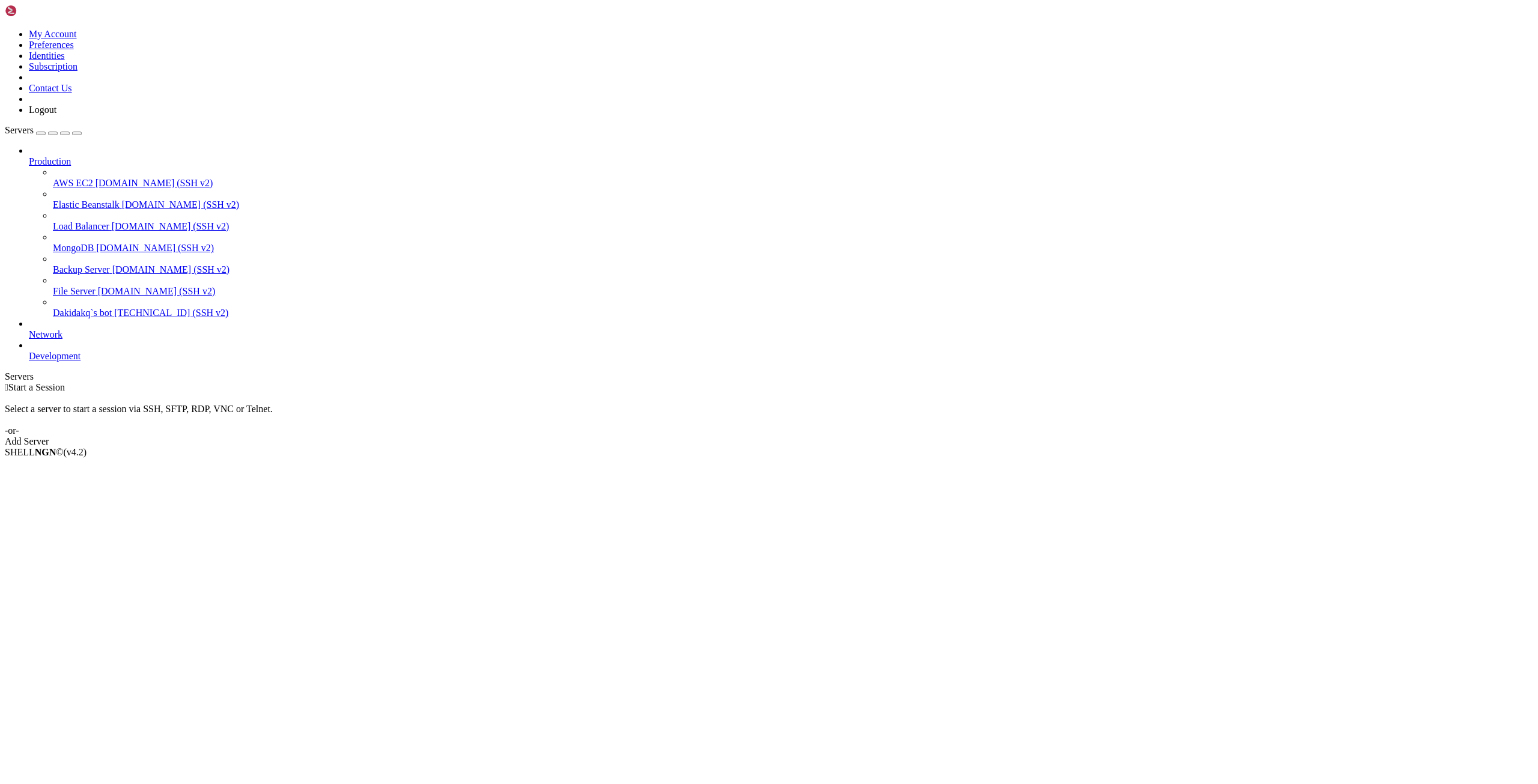
click at [66, 308] on span "Dakidakq`s bot" at bounding box center [82, 313] width 59 height 10
click at [62, 308] on span "Dakidakq`s bot" at bounding box center [82, 313] width 59 height 10
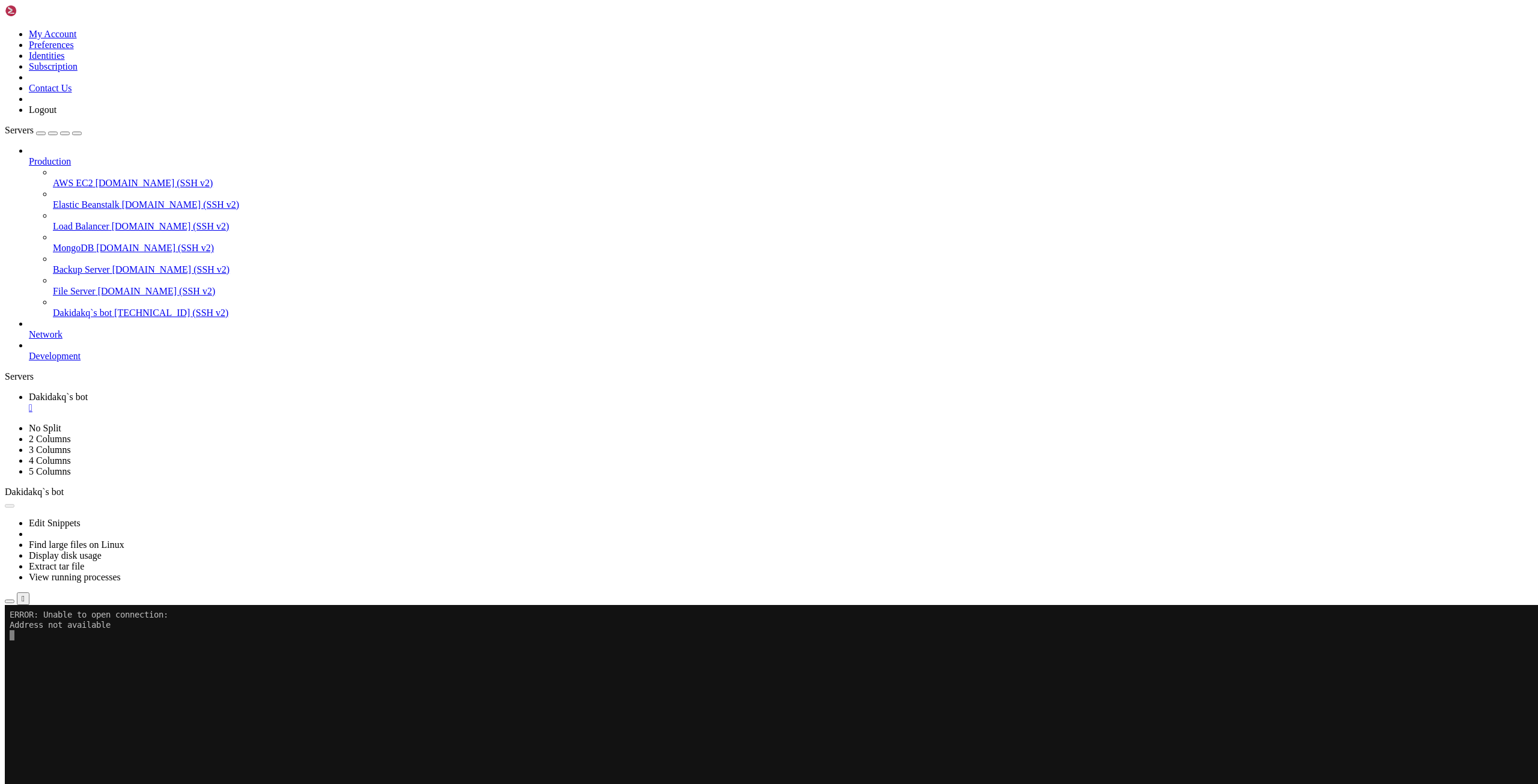
drag, startPoint x: 799, startPoint y: 196, endPoint x: 937, endPoint y: 196, distance: 138.0
click at [937, 628] on h4 "Connection Closed Reconnect Unable to open connection: Address not available" at bounding box center [769, 645] width 1528 height 35
drag, startPoint x: 772, startPoint y: 192, endPoint x: 971, endPoint y: 275, distance: 215.6
click at [971, 628] on h4 "Connection Closed Reconnect Unable to open connection: Address not available" at bounding box center [769, 645] width 1528 height 35
click at [53, 638] on button "Reconnect" at bounding box center [29, 645] width 48 height 13
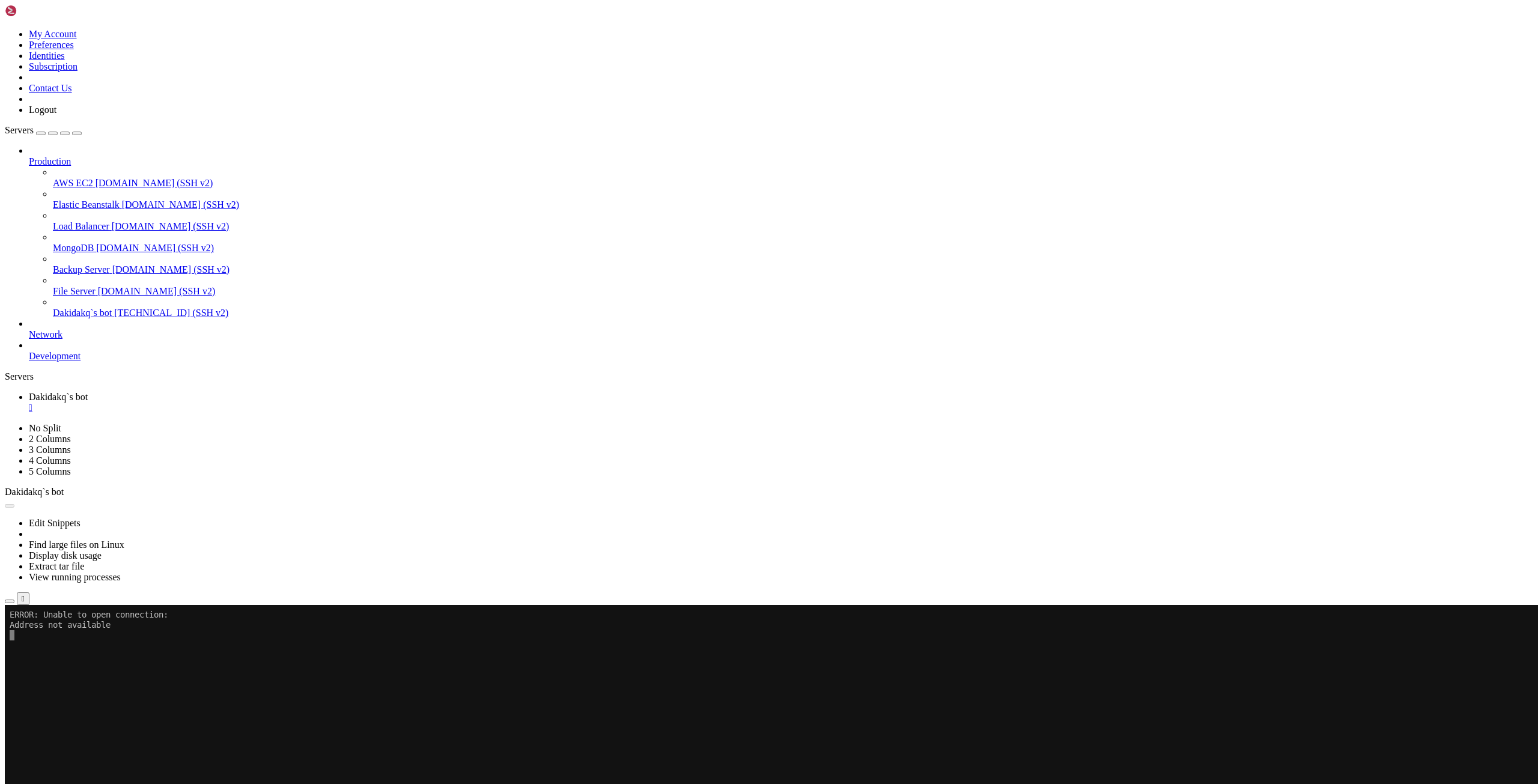
drag, startPoint x: 792, startPoint y: 192, endPoint x: 994, endPoint y: 264, distance: 214.4
click at [972, 628] on h4 "Connection Closed Reconnect Unable to open connection: Address not available" at bounding box center [769, 645] width 1528 height 35
drag, startPoint x: 772, startPoint y: 220, endPoint x: 698, endPoint y: 197, distance: 77.5
click at [698, 628] on h4 "Connection Closed Reconnect Unable to open connection: Address not available" at bounding box center [769, 645] width 1528 height 35
drag, startPoint x: 912, startPoint y: 257, endPoint x: 872, endPoint y: 254, distance: 40.1
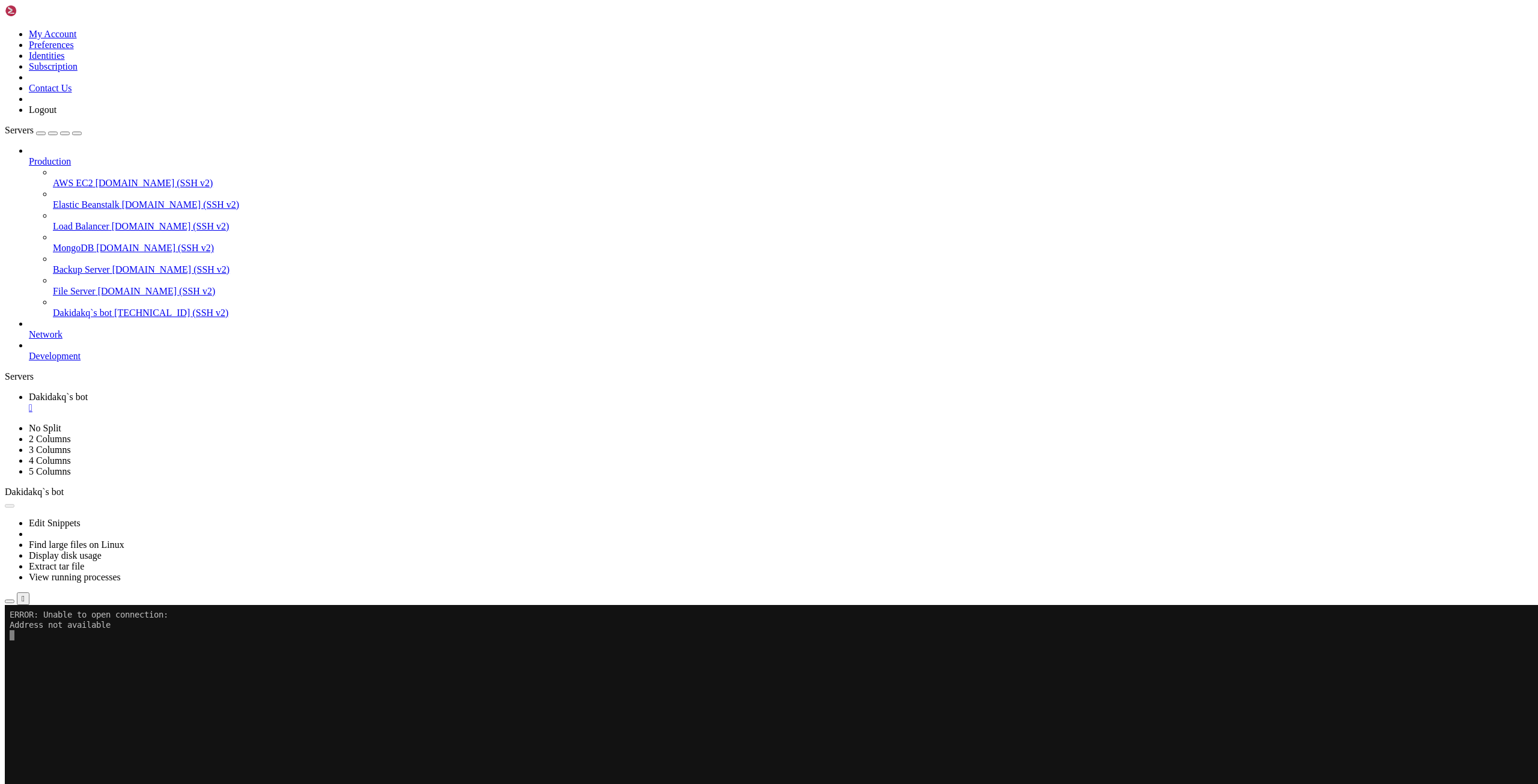
click at [894, 651] on div "Unable to open connection: Address not available" at bounding box center [769, 656] width 1528 height 11
drag, startPoint x: 872, startPoint y: 254, endPoint x: 790, endPoint y: 258, distance: 82.1
click at [857, 651] on div "Unable to open connection: Address not available" at bounding box center [769, 656] width 1528 height 11
click at [5, 423] on link at bounding box center [5, 423] width 0 height 0
click at [9, 601] on icon "button" at bounding box center [9, 601] width 0 height 0
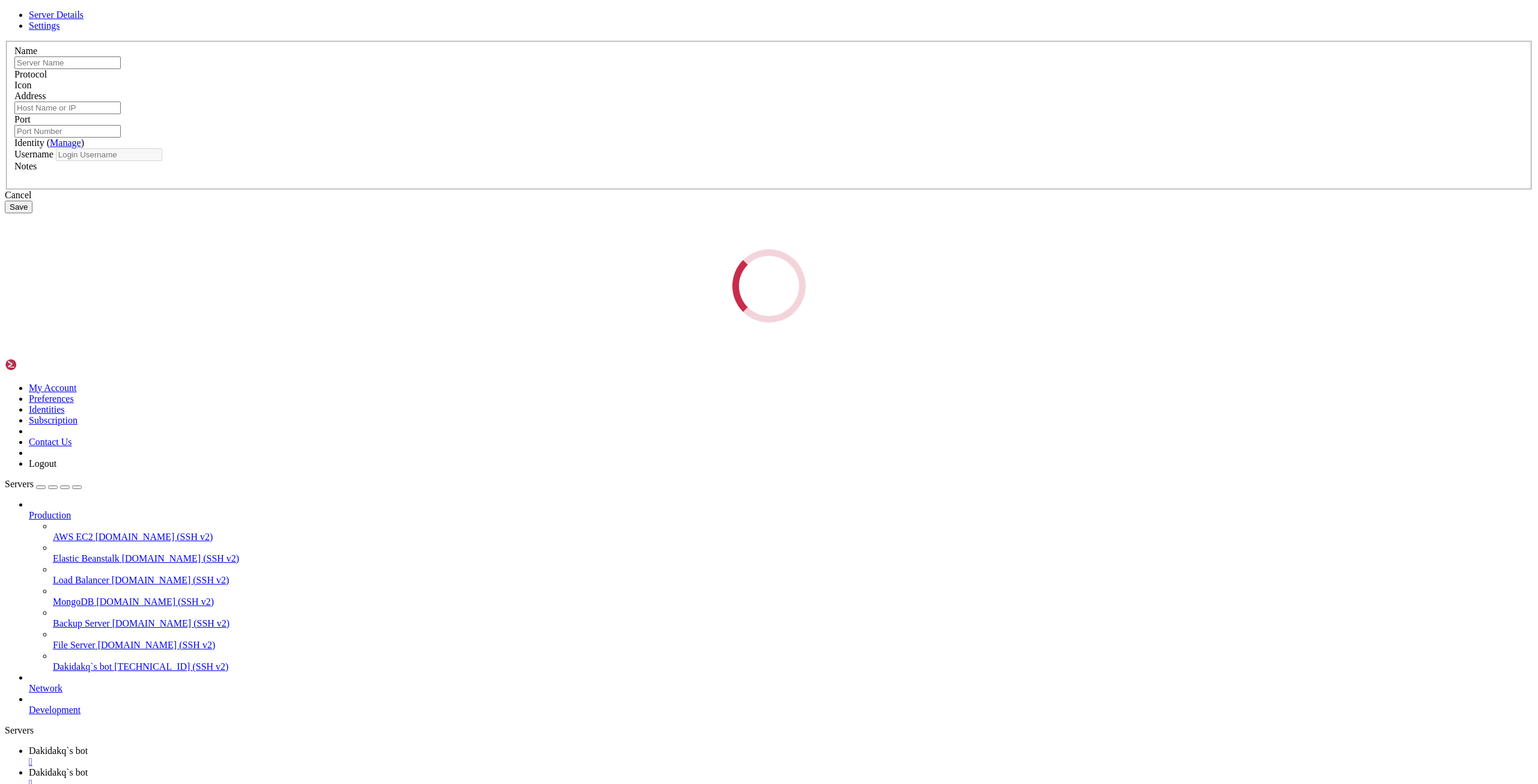
type input "Dakidakq`s bot"
type input "[TECHNICAL_ID]"
type input "22"
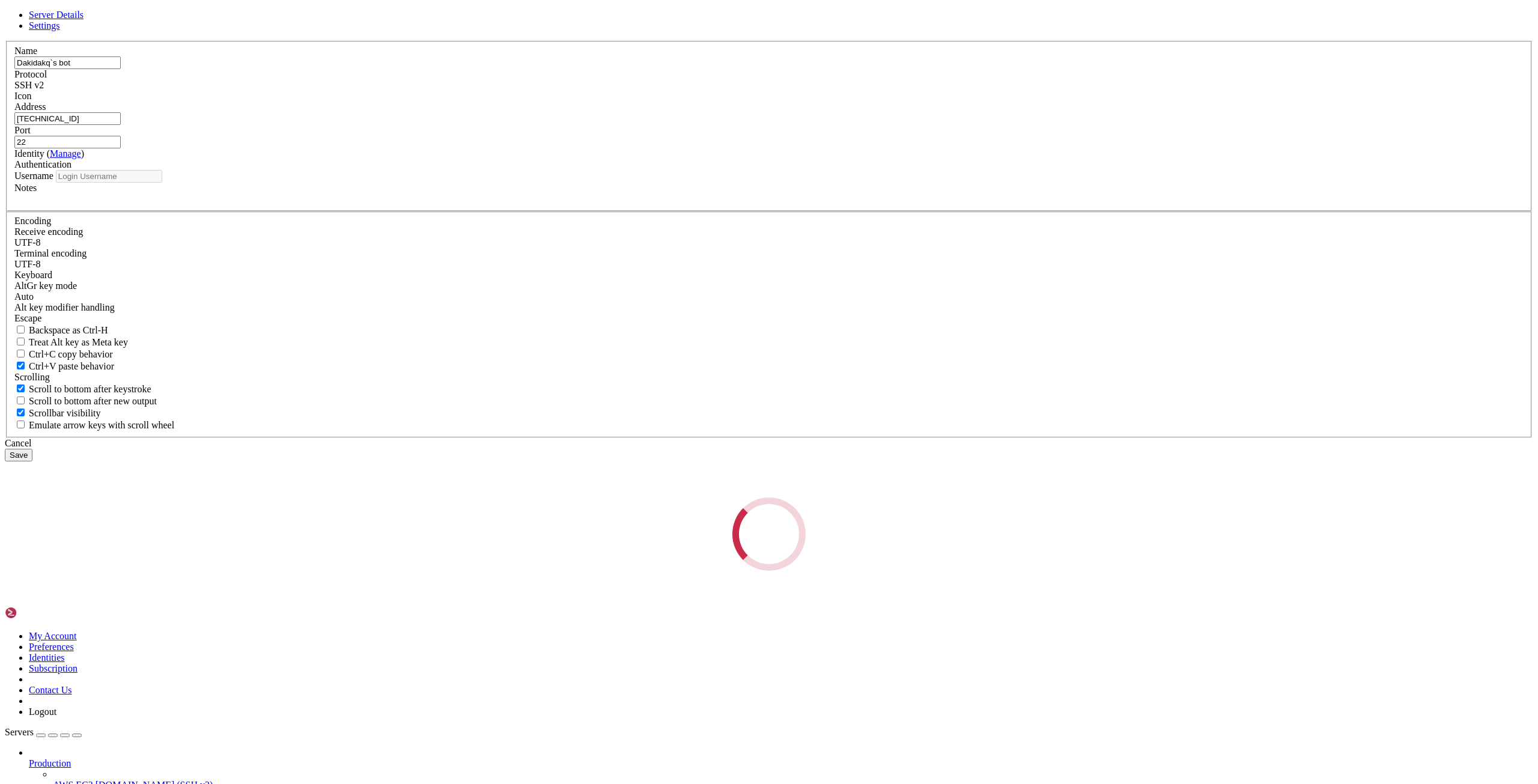
type input "root"
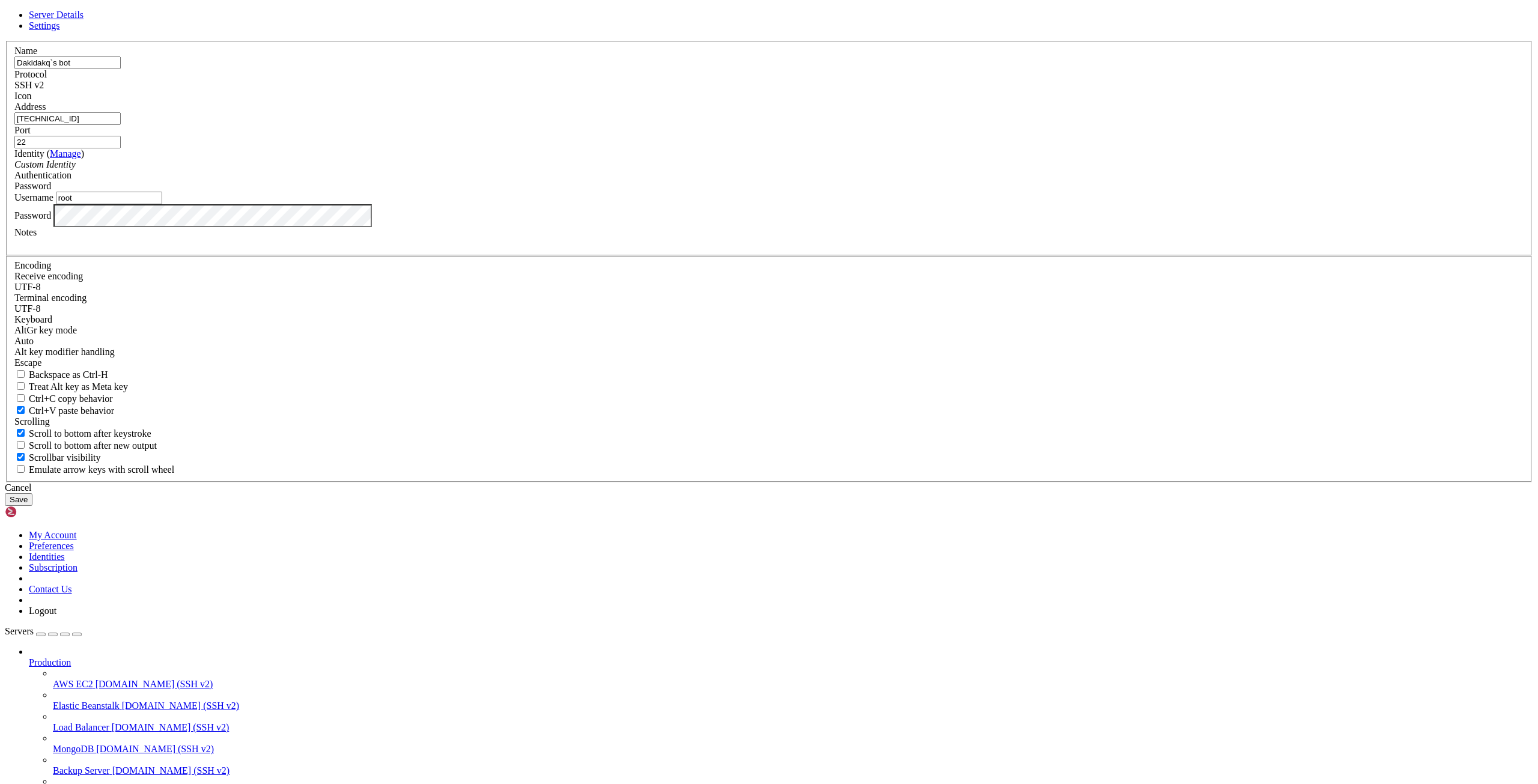
click at [60, 31] on span "Settings" at bounding box center [44, 25] width 31 height 10
click at [670, 336] on div "Auto" at bounding box center [769, 341] width 1509 height 11
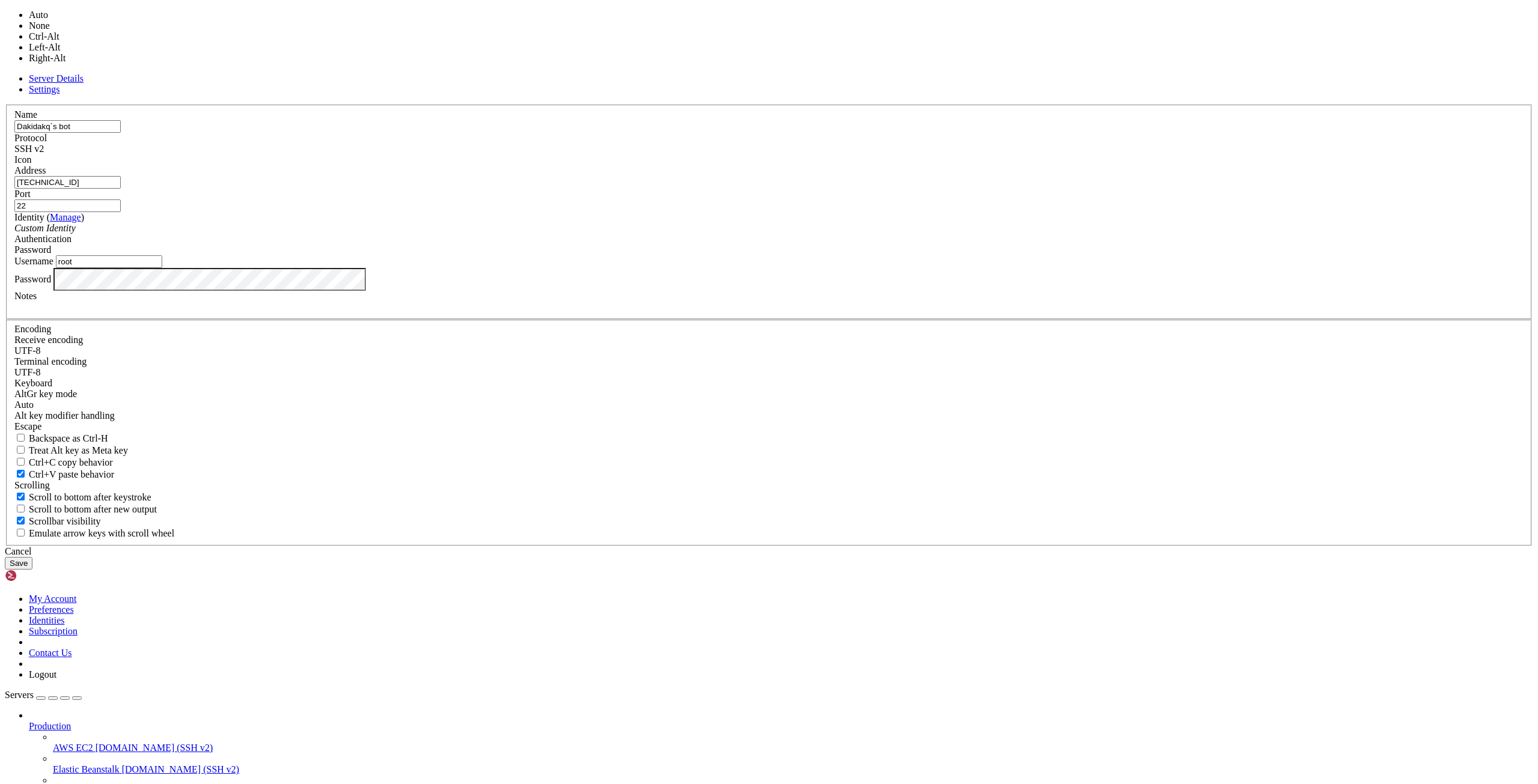
click at [835, 323] on fieldset "Encoding Receive encoding UTF-8 Terminal encoding UTF-8 Keyboard" at bounding box center [768, 432] width 1526 height 227
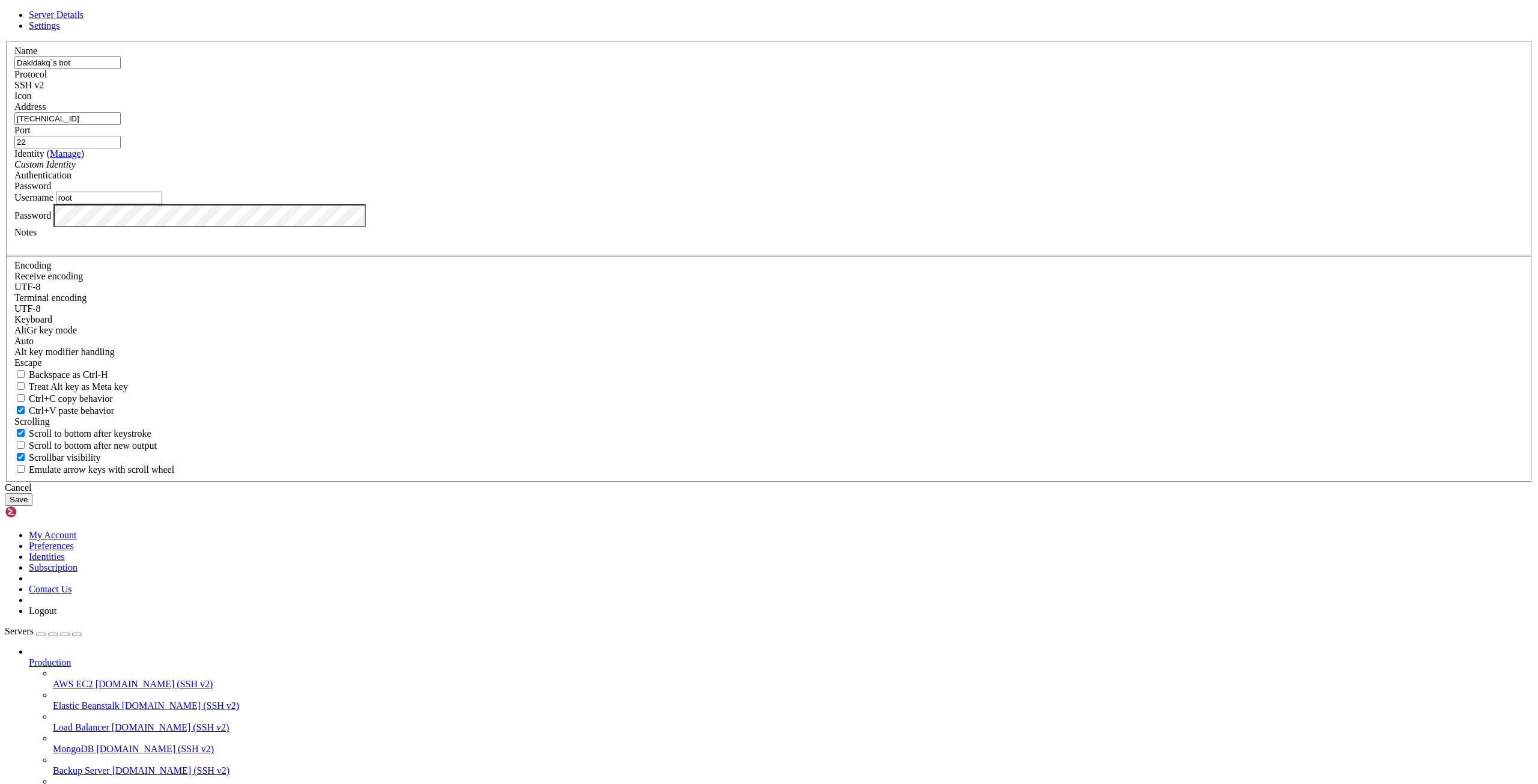
click at [84, 20] on link "Server Details" at bounding box center [56, 14] width 55 height 10
click at [847, 192] on div "Password" at bounding box center [769, 186] width 1509 height 11
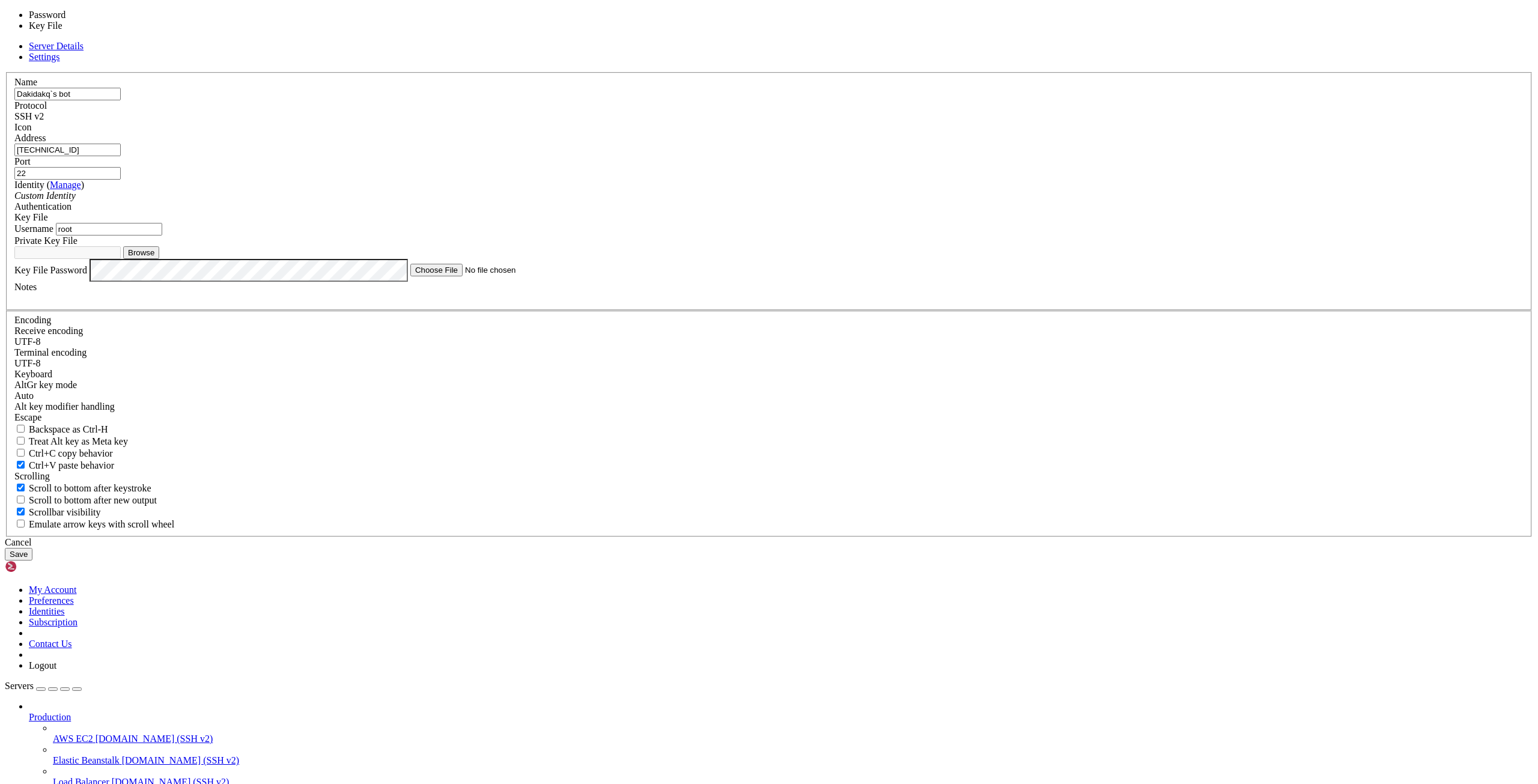
click at [876, 223] on div "Key File" at bounding box center [769, 217] width 1509 height 11
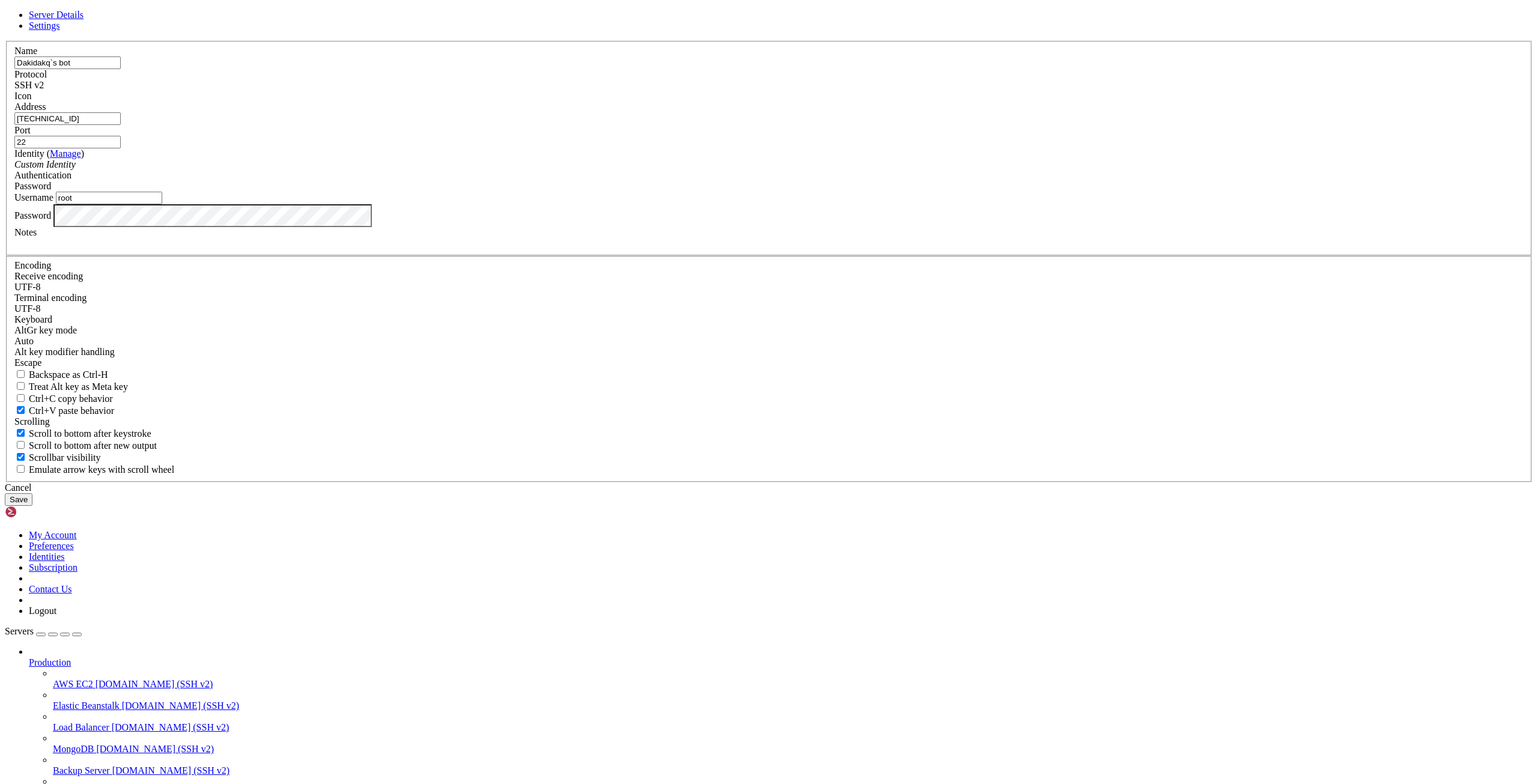
click at [76, 169] on icon "Custom Identity" at bounding box center [45, 164] width 61 height 10
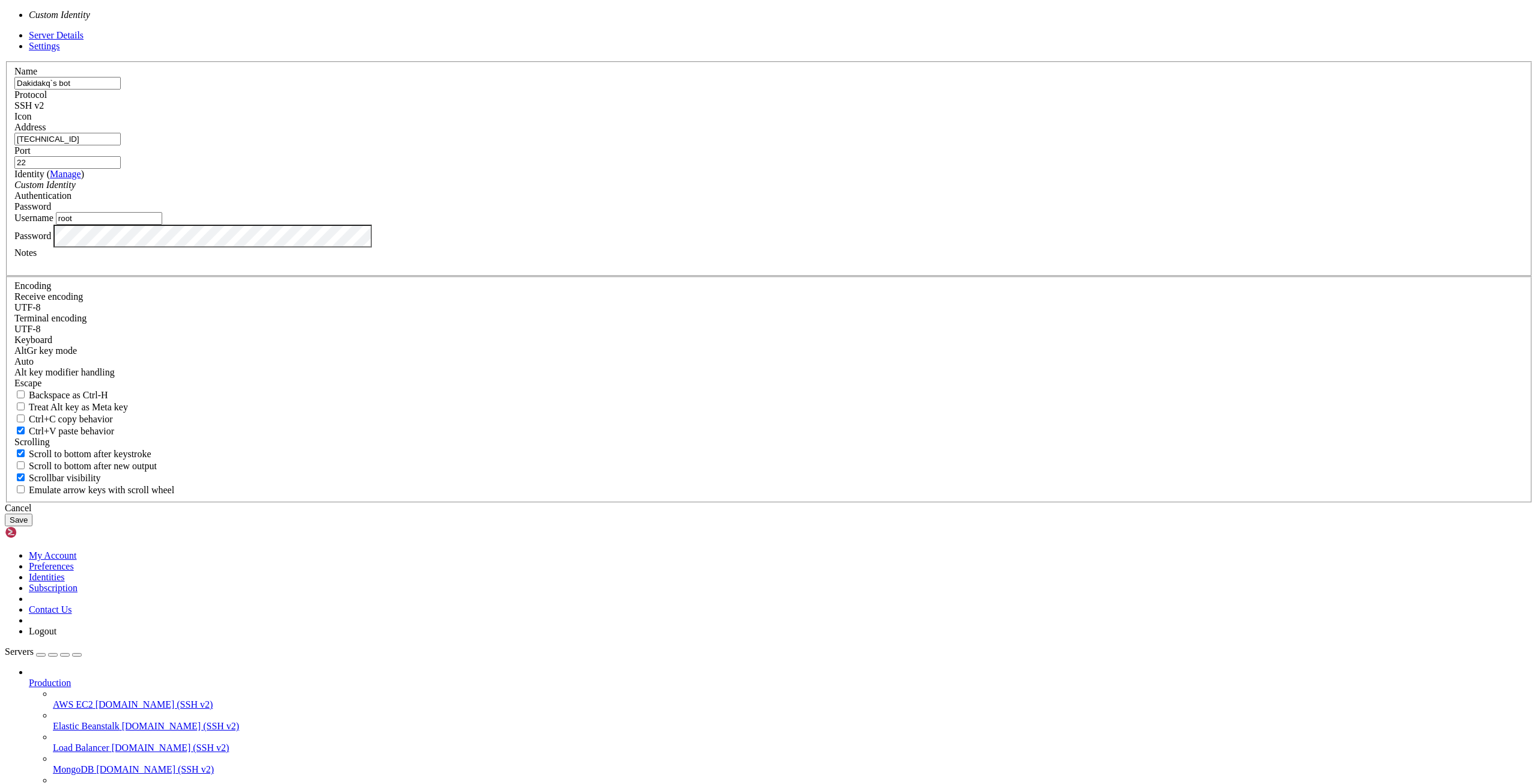
click at [76, 190] on icon "Custom Identity" at bounding box center [45, 184] width 61 height 10
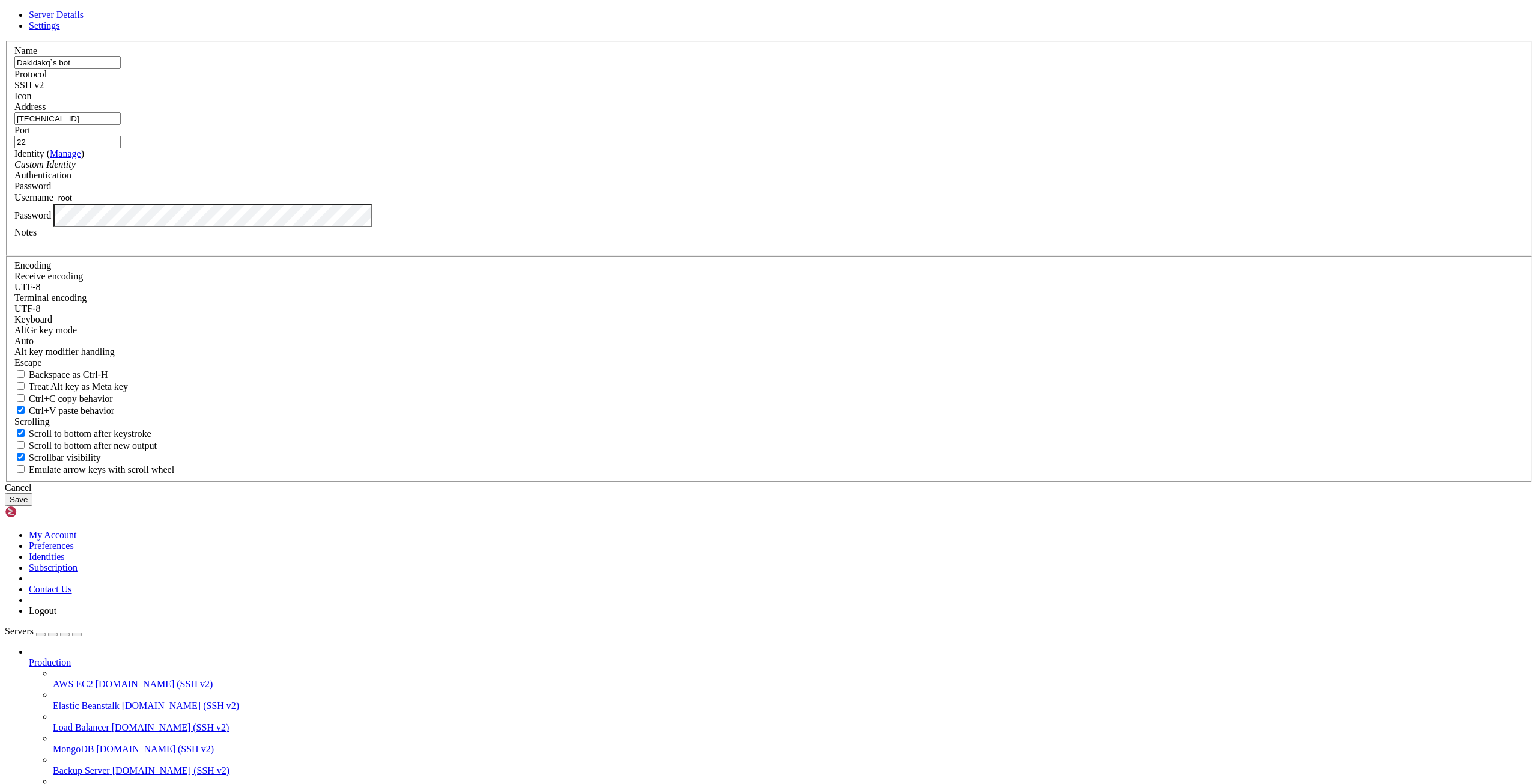
drag, startPoint x: 605, startPoint y: 258, endPoint x: 836, endPoint y: 488, distance: 326.0
click at [836, 256] on fieldset "Name [PERSON_NAME]`s bot Protocol SSH v2 Icon Address [TECHNICAL_ID]" at bounding box center [768, 148] width 1526 height 215
copy form "Name Protocol SSH v2 Icon Address Port Identity ( Manage ) Custom Identity Auth…"
